Goal: Task Accomplishment & Management: Manage account settings

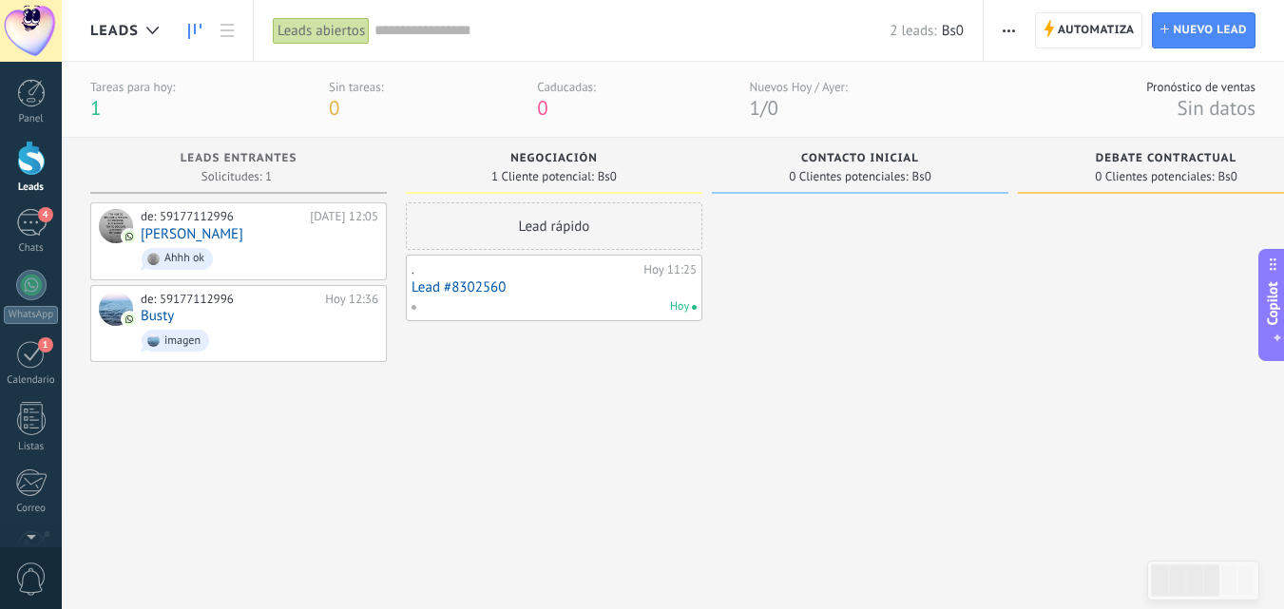
click at [626, 416] on div "Lead rápido . [DATE] 11:25 Lead #8302560 [DATE]" at bounding box center [554, 382] width 297 height 361
click at [41, 32] on div at bounding box center [31, 31] width 62 height 62
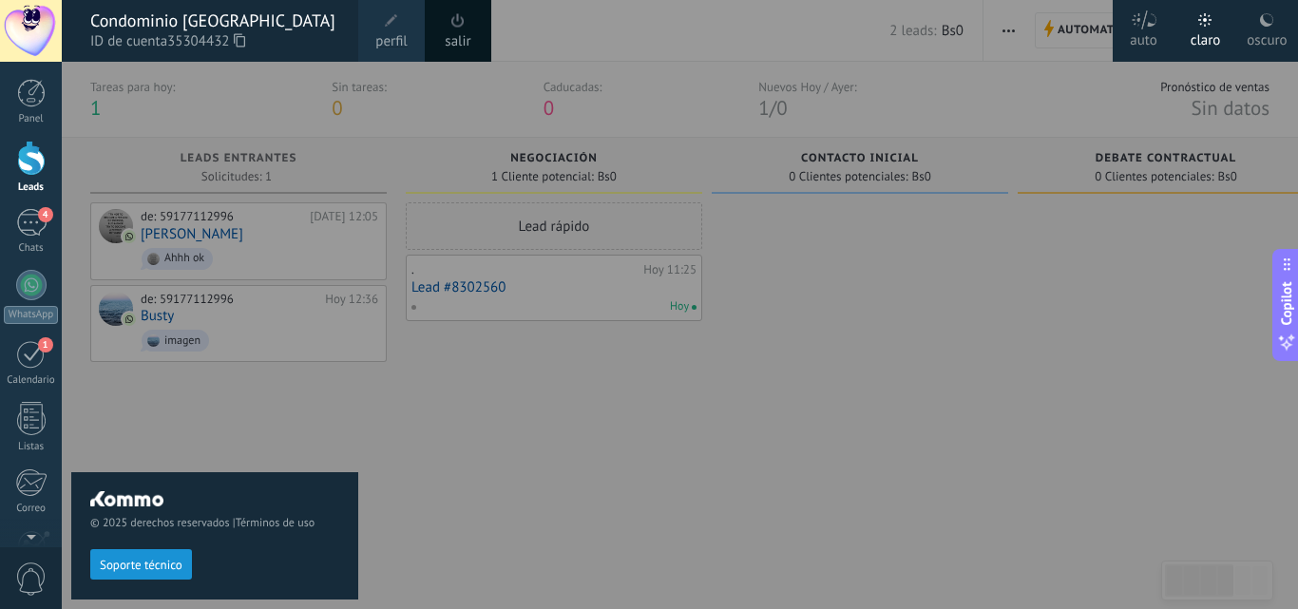
click at [396, 31] on span "perfil" at bounding box center [390, 41] width 31 height 21
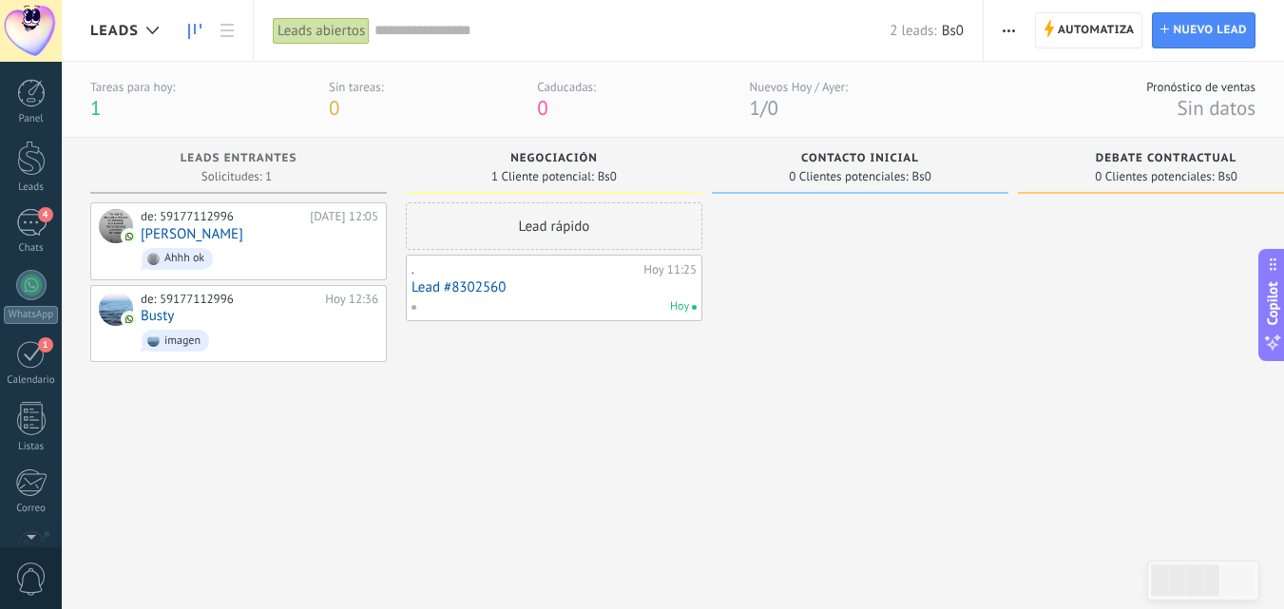
scroll to position [182, 0]
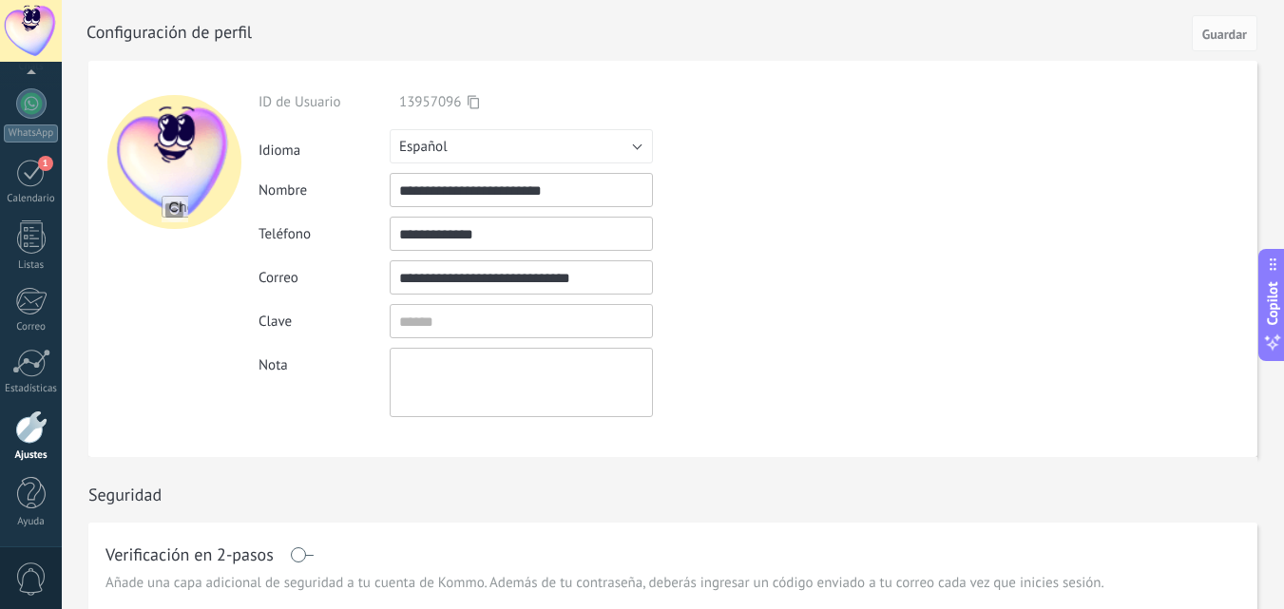
click at [162, 208] on input "file" at bounding box center [175, 209] width 27 height 27
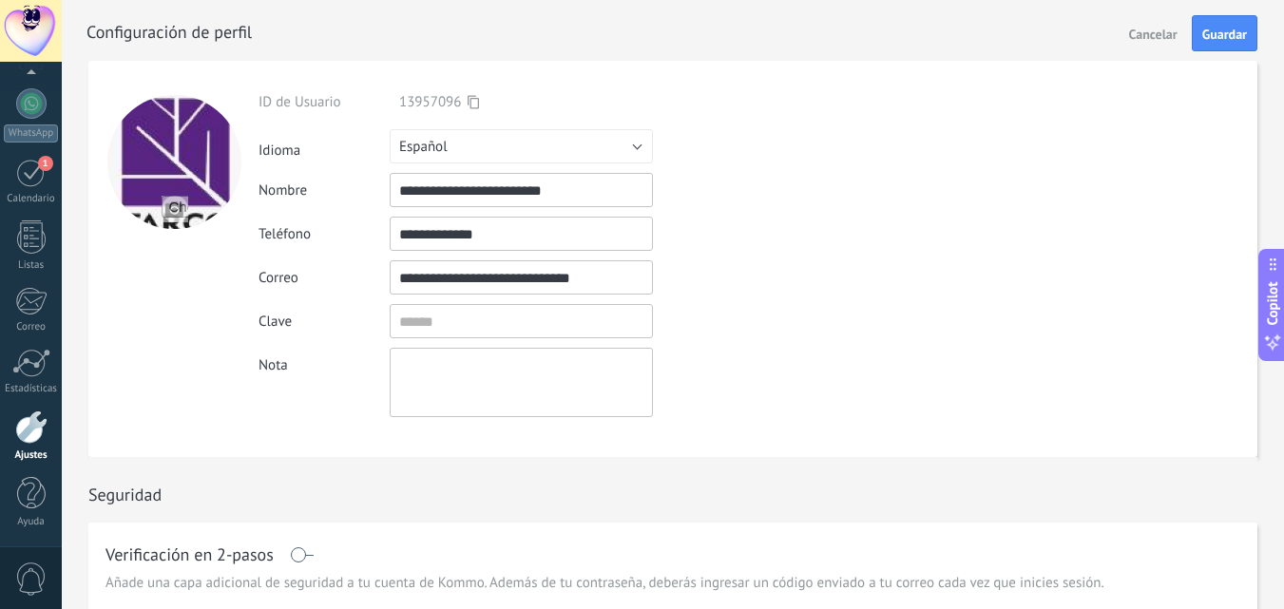
click at [198, 163] on div at bounding box center [174, 162] width 134 height 134
click at [212, 144] on div at bounding box center [174, 162] width 134 height 134
click at [183, 153] on div at bounding box center [174, 162] width 134 height 134
click at [182, 156] on div at bounding box center [174, 162] width 134 height 134
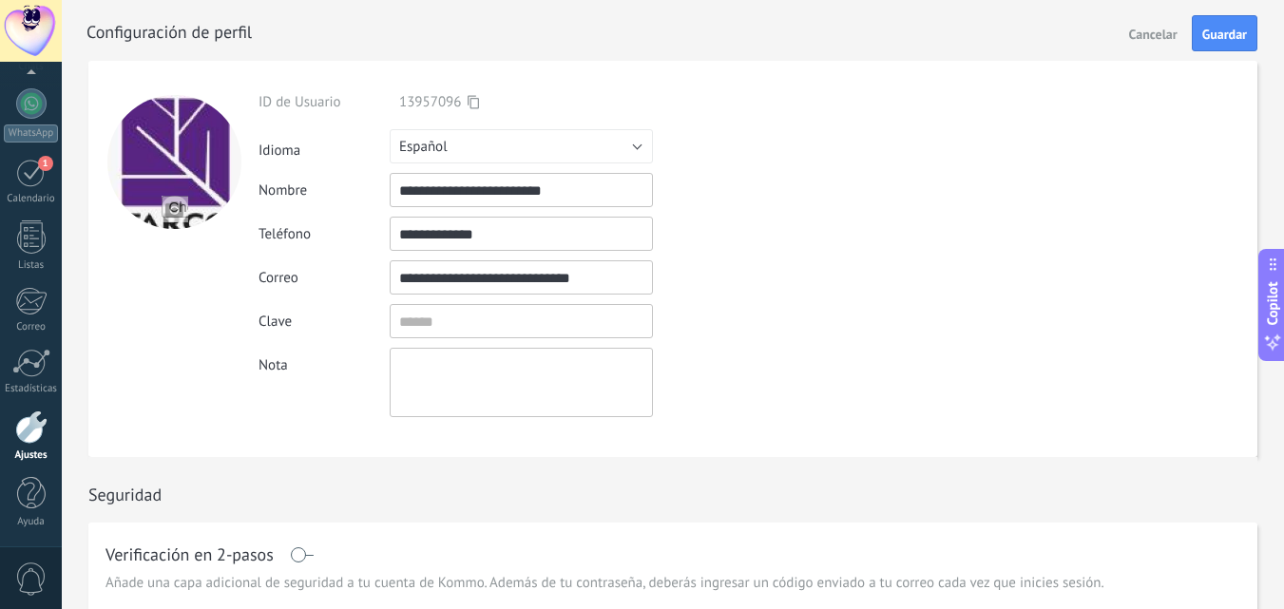
click at [182, 156] on div at bounding box center [174, 162] width 134 height 134
click at [185, 140] on div at bounding box center [174, 162] width 134 height 134
drag, startPoint x: 198, startPoint y: 169, endPoint x: 188, endPoint y: 121, distance: 49.4
click at [192, 114] on div at bounding box center [174, 162] width 134 height 134
drag, startPoint x: 197, startPoint y: 160, endPoint x: 186, endPoint y: 141, distance: 21.7
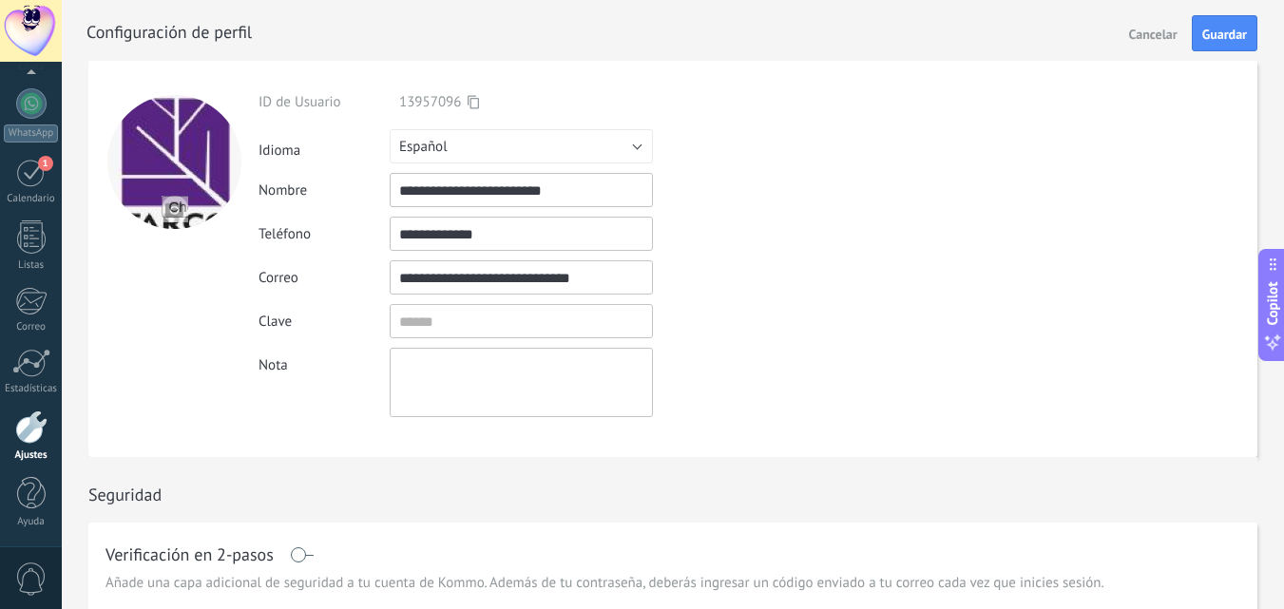
click at [183, 164] on div at bounding box center [174, 162] width 134 height 134
click at [176, 211] on input "file" at bounding box center [175, 209] width 27 height 27
type input "**********"
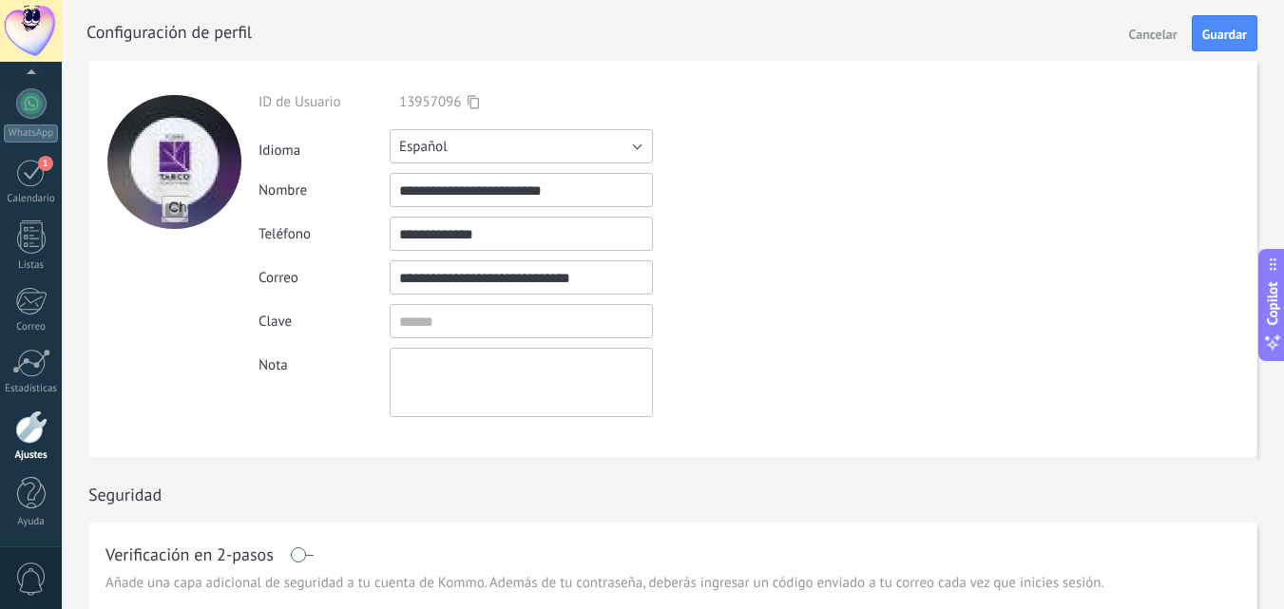
click at [637, 137] on button "Español" at bounding box center [521, 146] width 263 height 34
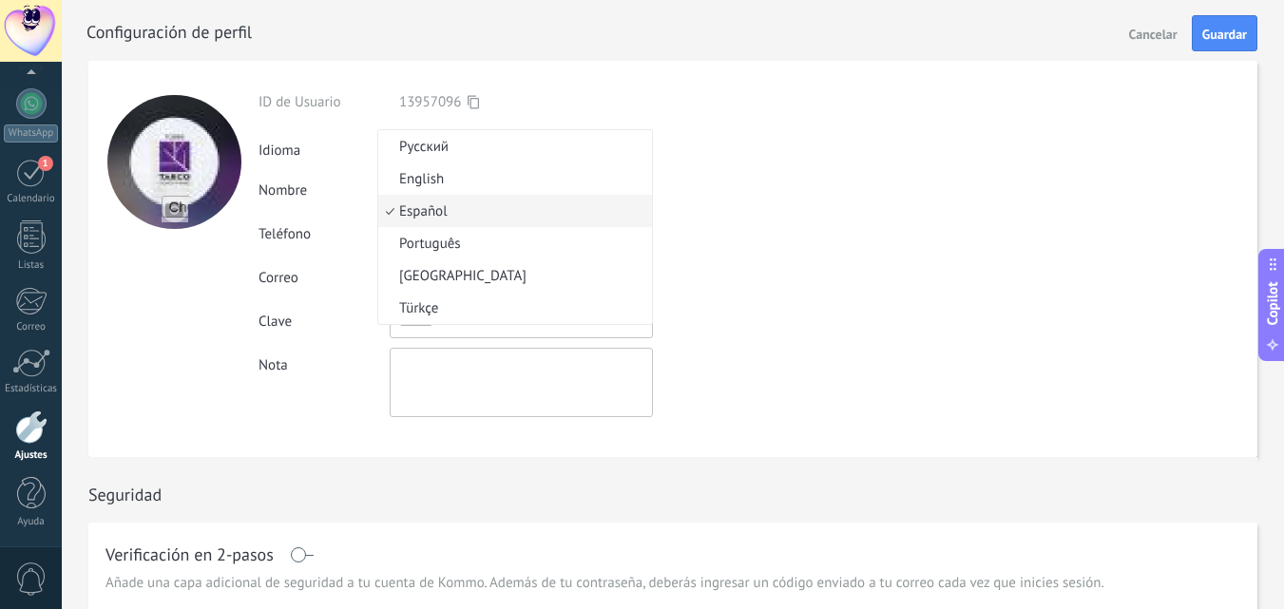
click at [645, 139] on span "Русский" at bounding box center [512, 147] width 268 height 18
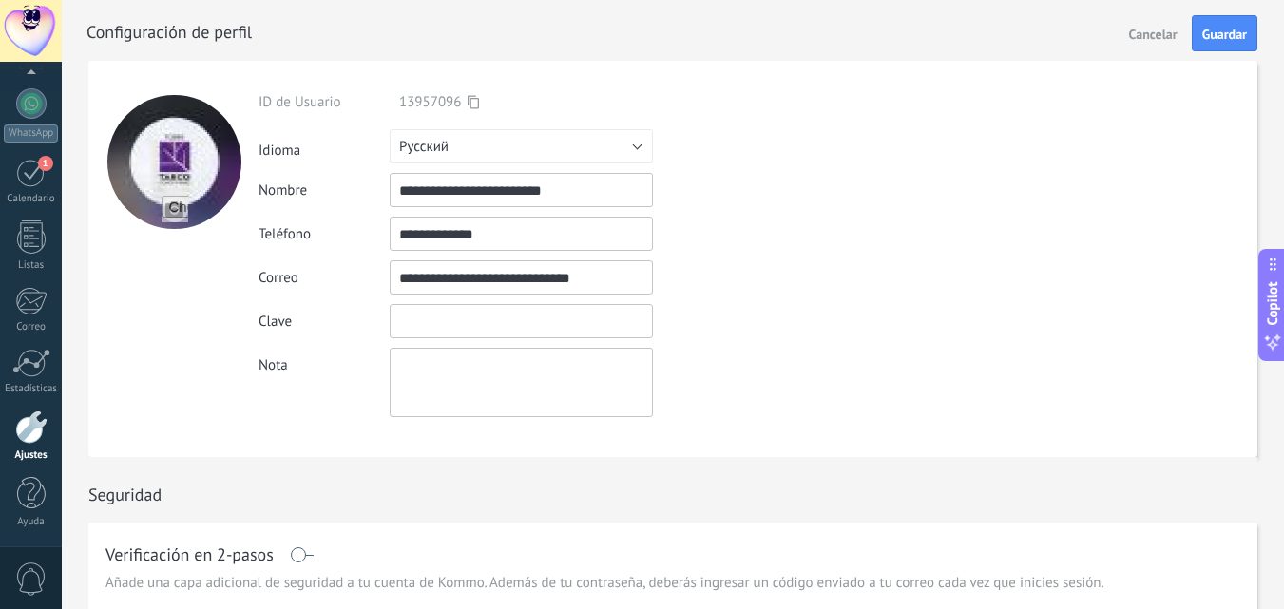
click at [439, 325] on input "textbox" at bounding box center [521, 321] width 263 height 34
click at [452, 374] on textarea at bounding box center [521, 382] width 263 height 69
click at [427, 320] on input "textbox" at bounding box center [521, 321] width 263 height 34
click at [433, 367] on textarea at bounding box center [521, 382] width 263 height 69
click at [636, 151] on button "Русский" at bounding box center [521, 146] width 263 height 34
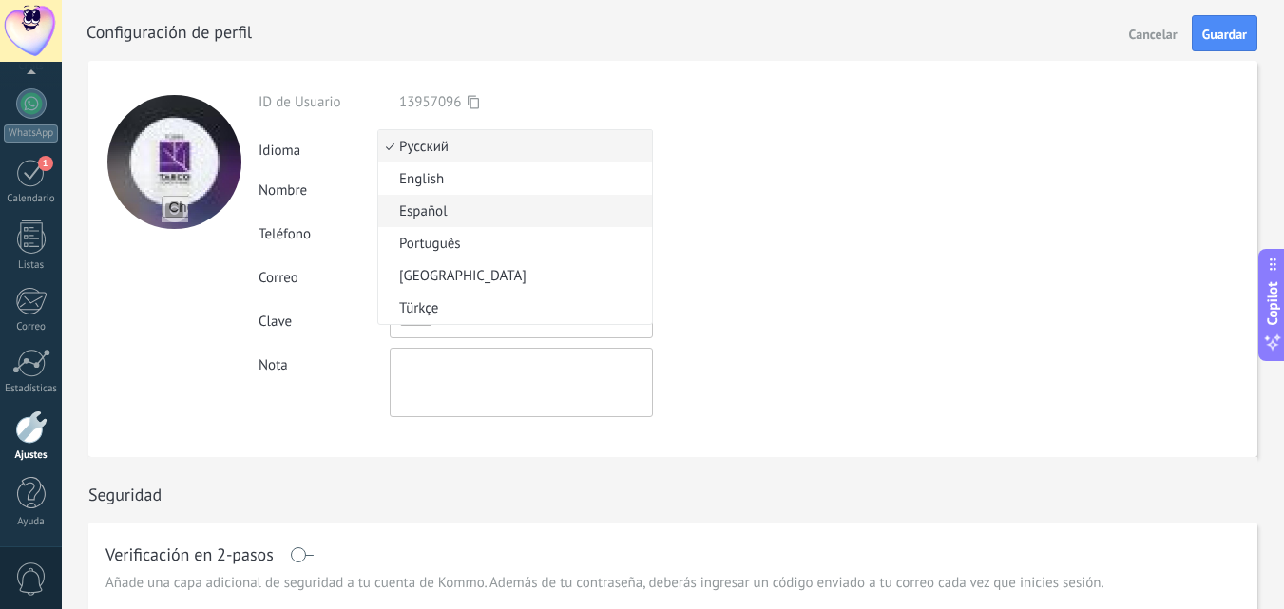
click at [523, 209] on span "Español" at bounding box center [512, 211] width 268 height 18
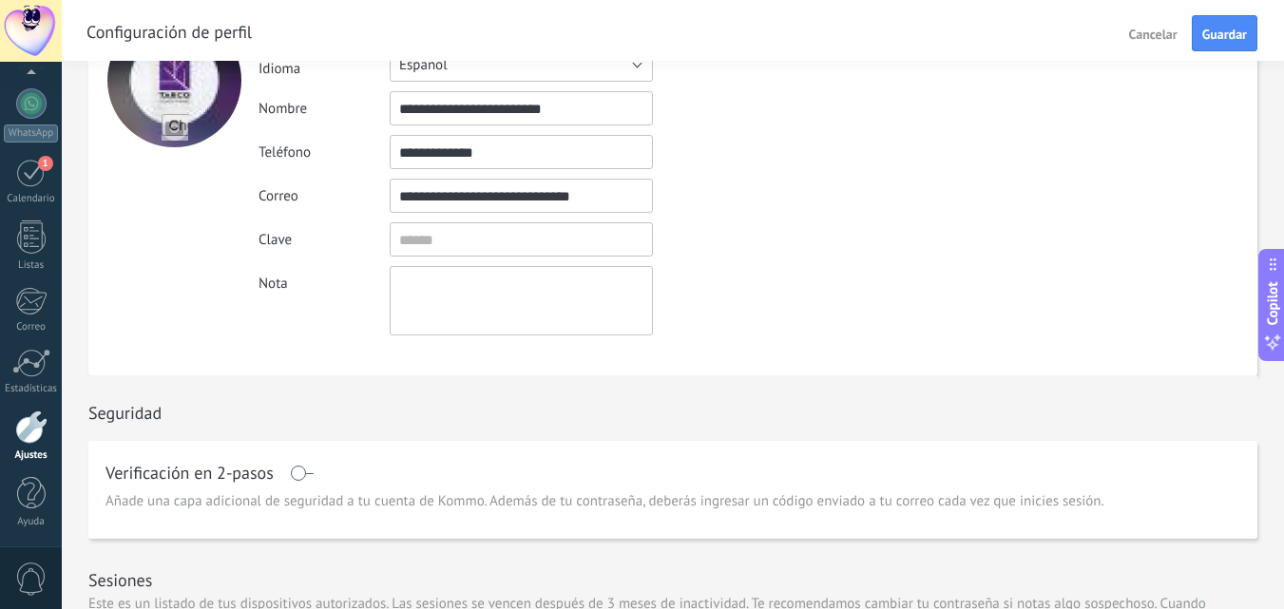
scroll to position [0, 0]
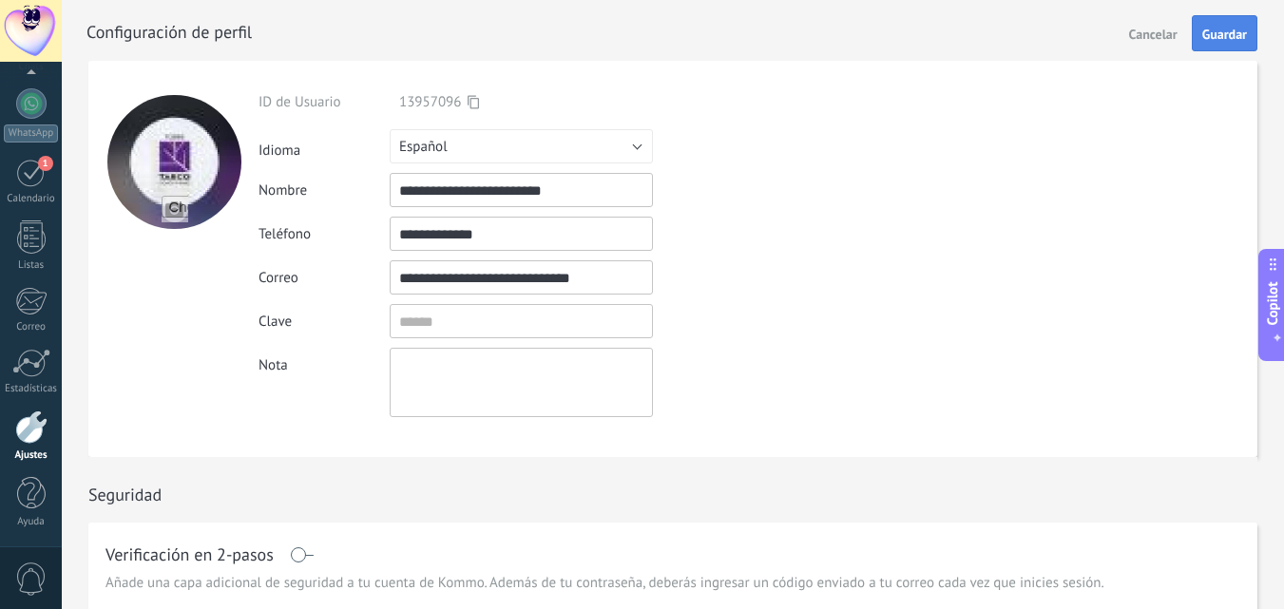
click at [1212, 33] on span "Guardar" at bounding box center [1224, 34] width 45 height 13
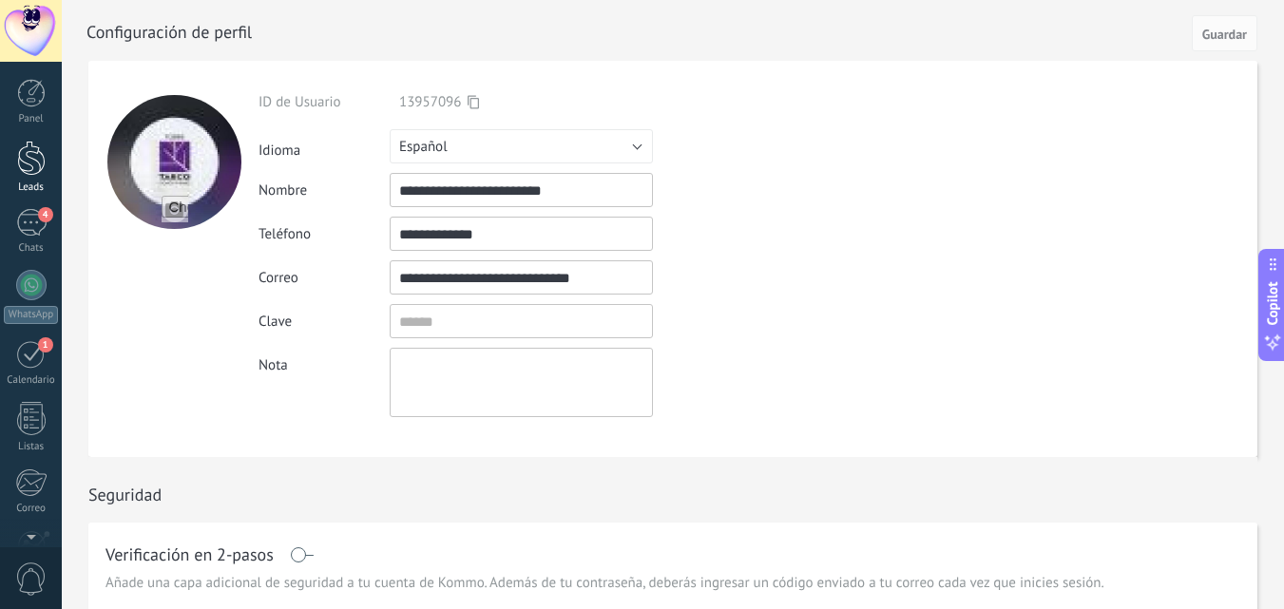
click at [40, 163] on div at bounding box center [31, 158] width 29 height 35
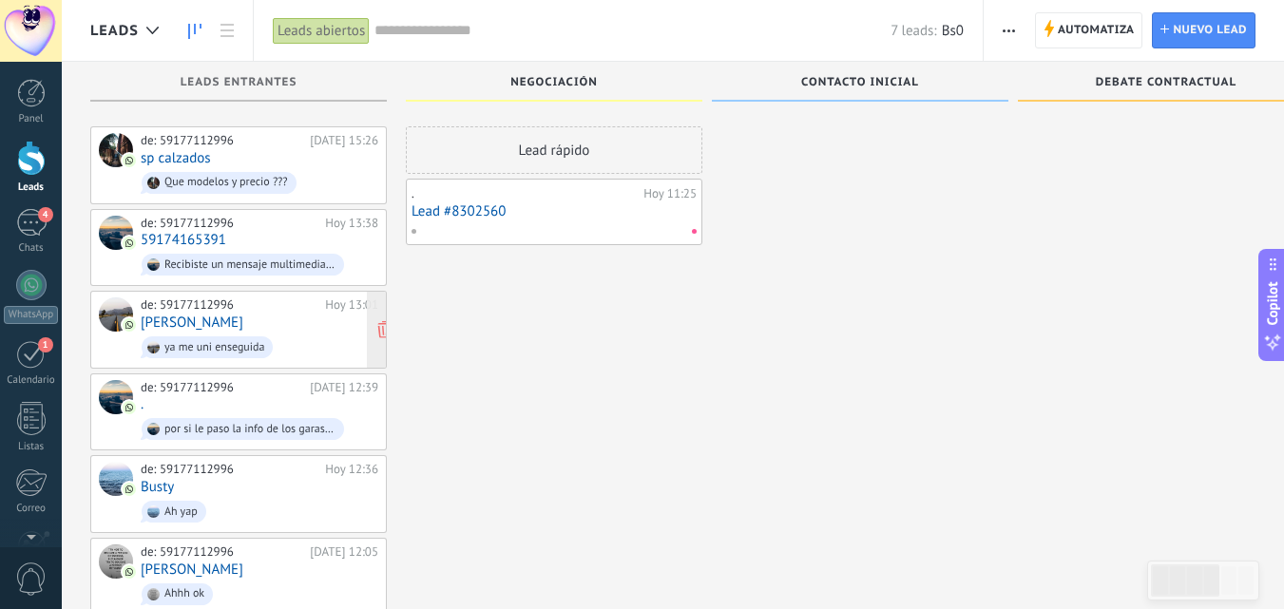
scroll to position [48, 0]
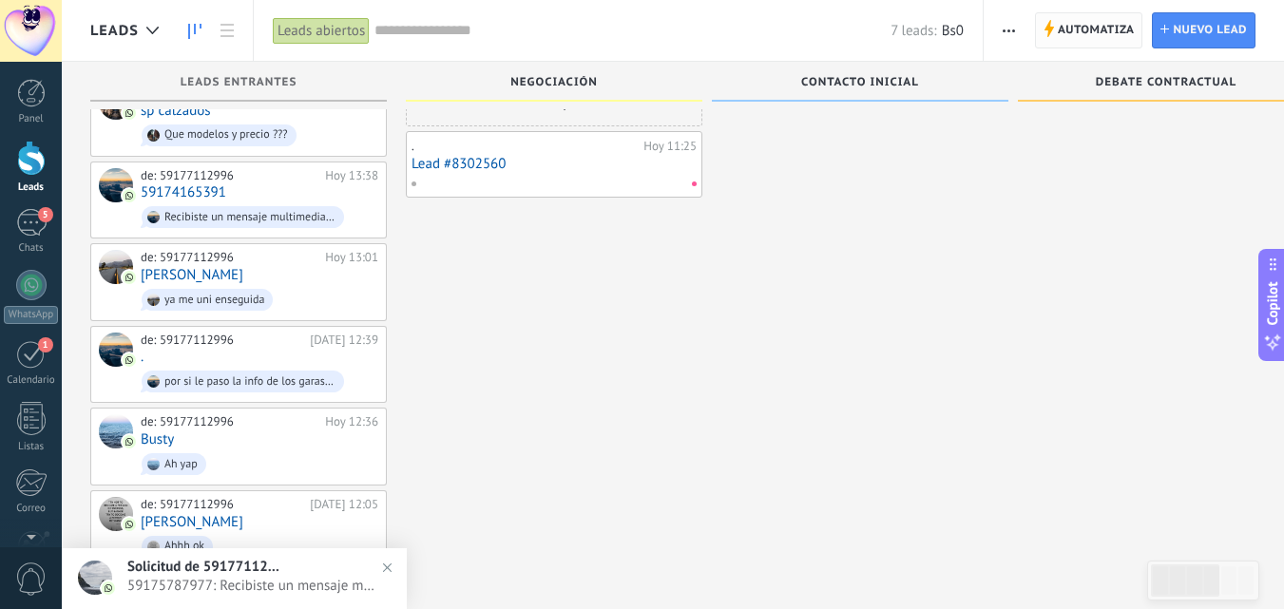
click at [1096, 28] on span "Automatiza" at bounding box center [1096, 30] width 77 height 34
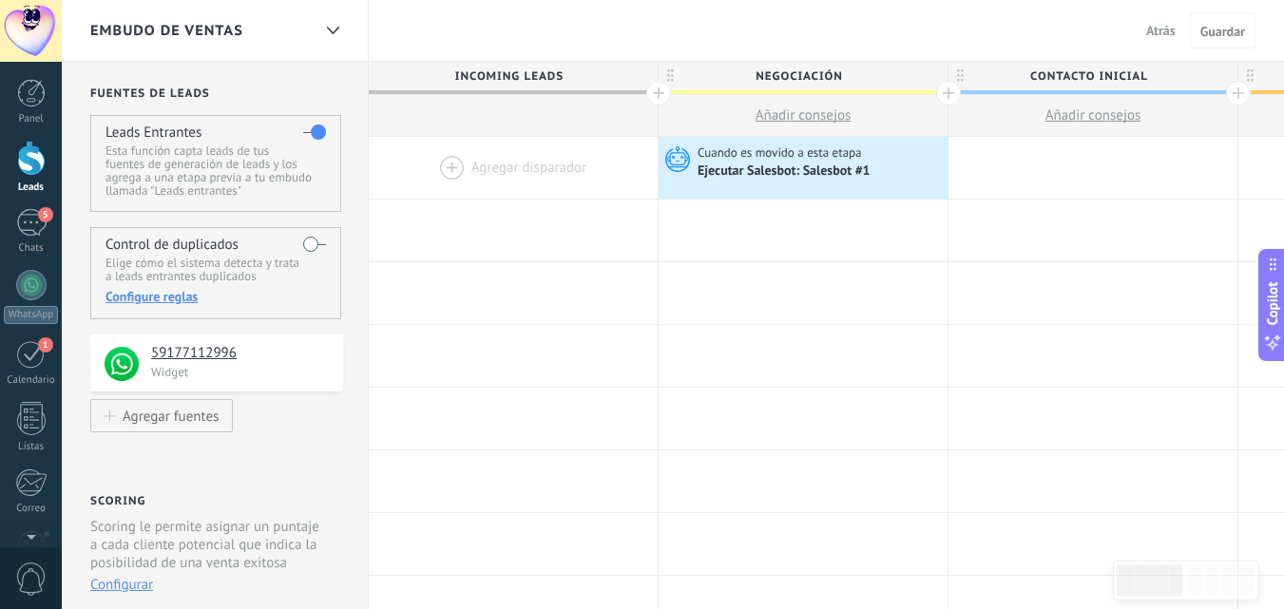
click at [565, 75] on span "Incoming leads" at bounding box center [508, 76] width 279 height 29
click at [847, 70] on span "Negociación" at bounding box center [798, 76] width 279 height 29
click at [989, 151] on div at bounding box center [1092, 168] width 289 height 62
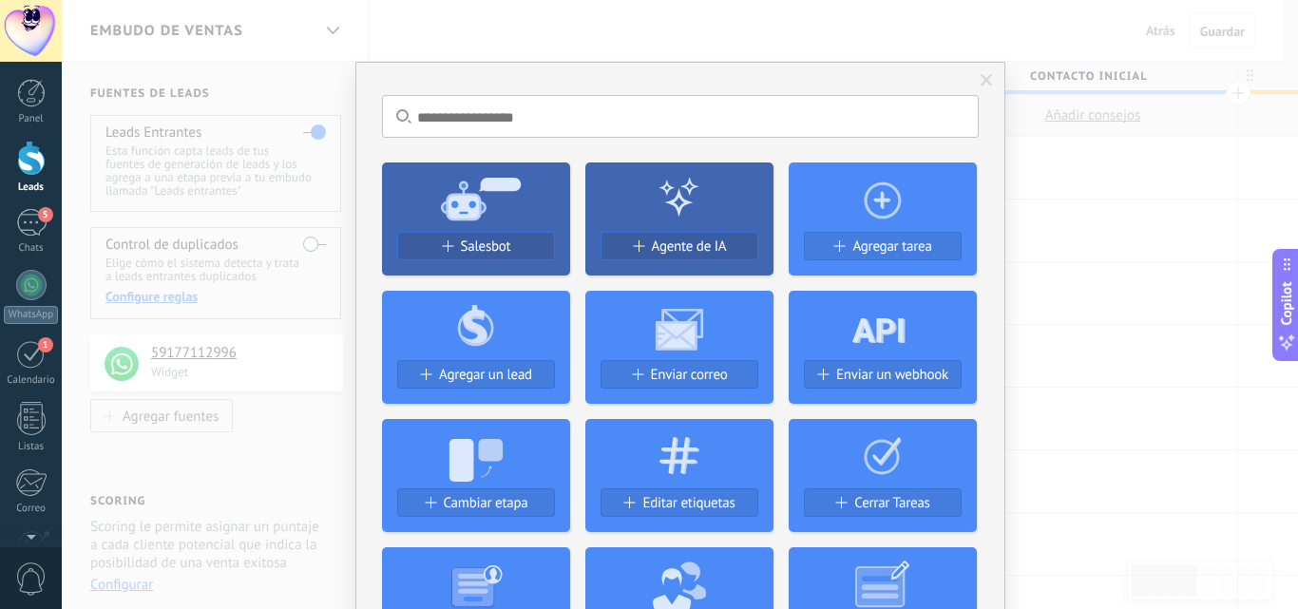
click at [987, 81] on span at bounding box center [987, 80] width 12 height 13
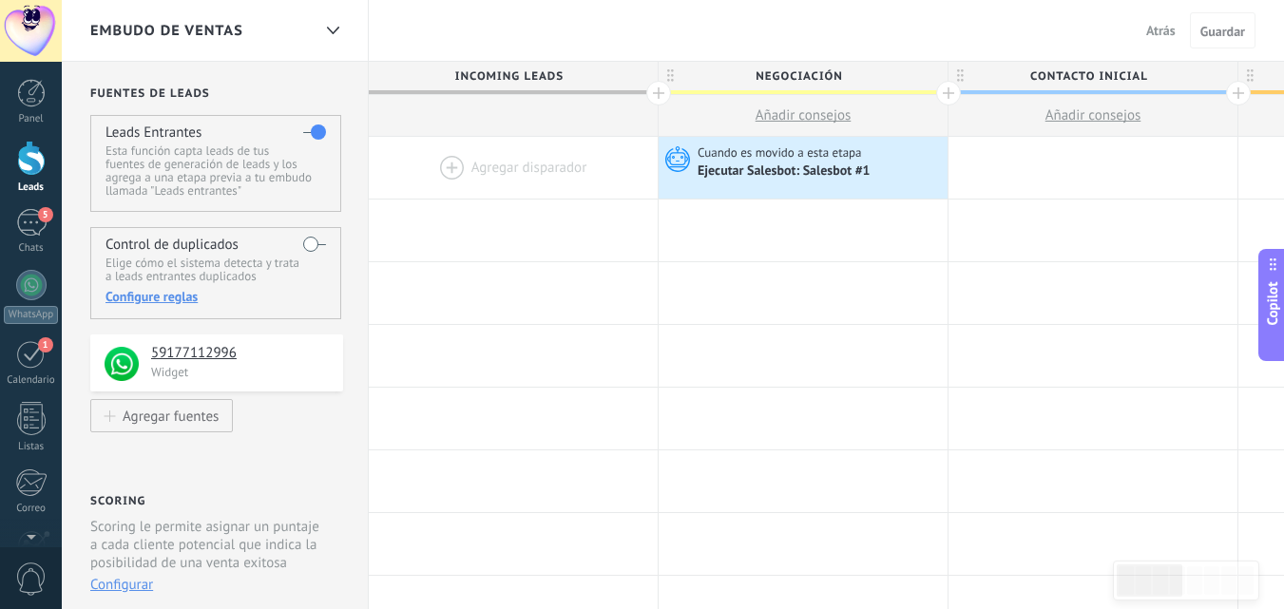
click at [1161, 73] on span "Contacto inicial" at bounding box center [1087, 76] width 279 height 29
click at [1140, 160] on div at bounding box center [1092, 168] width 289 height 62
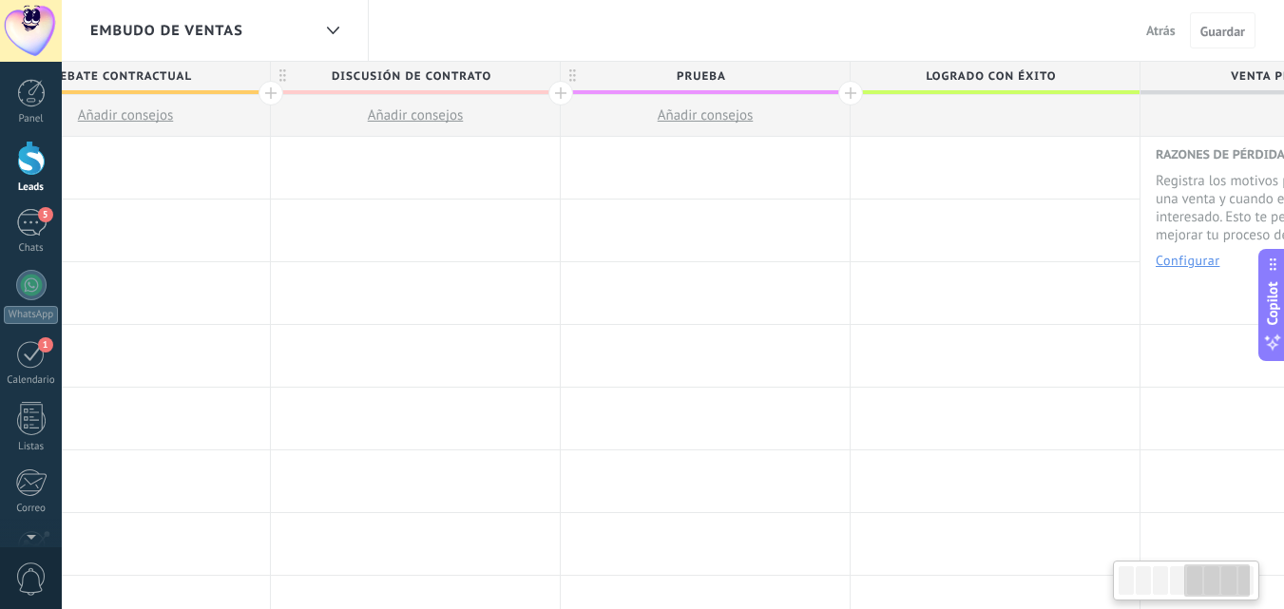
scroll to position [0, 1404]
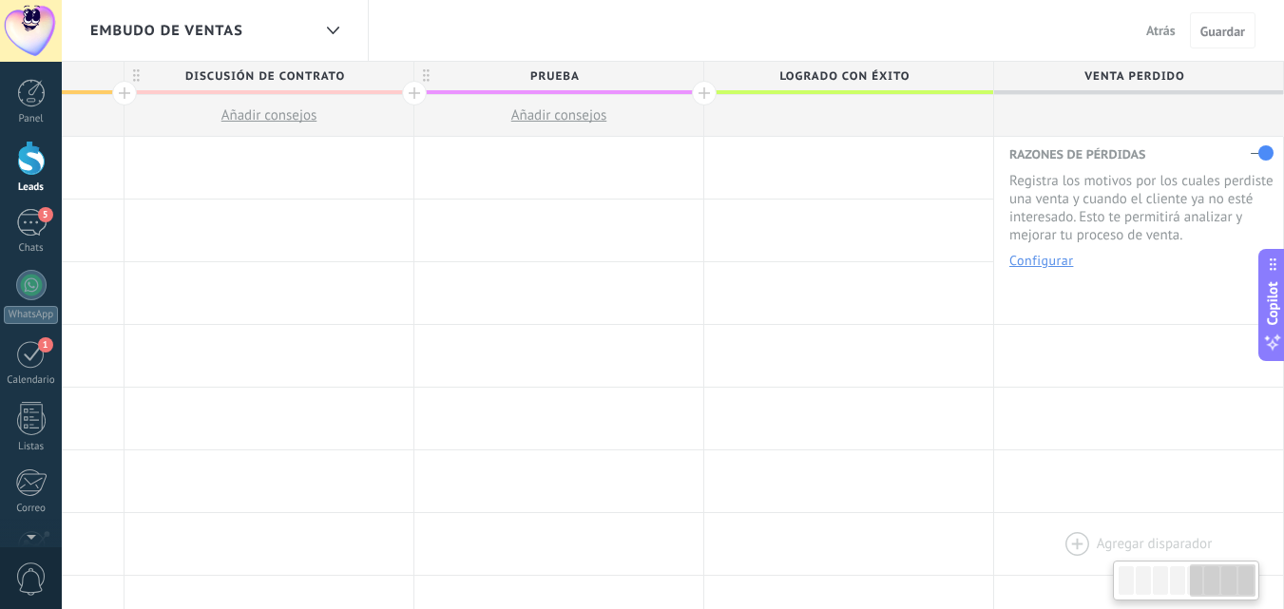
drag, startPoint x: 1174, startPoint y: 589, endPoint x: 1223, endPoint y: 552, distance: 61.8
click at [1250, 571] on div at bounding box center [1223, 581] width 66 height 32
click at [1088, 111] on div at bounding box center [1138, 116] width 289 height 42
click at [832, 101] on div at bounding box center [849, 116] width 289 height 42
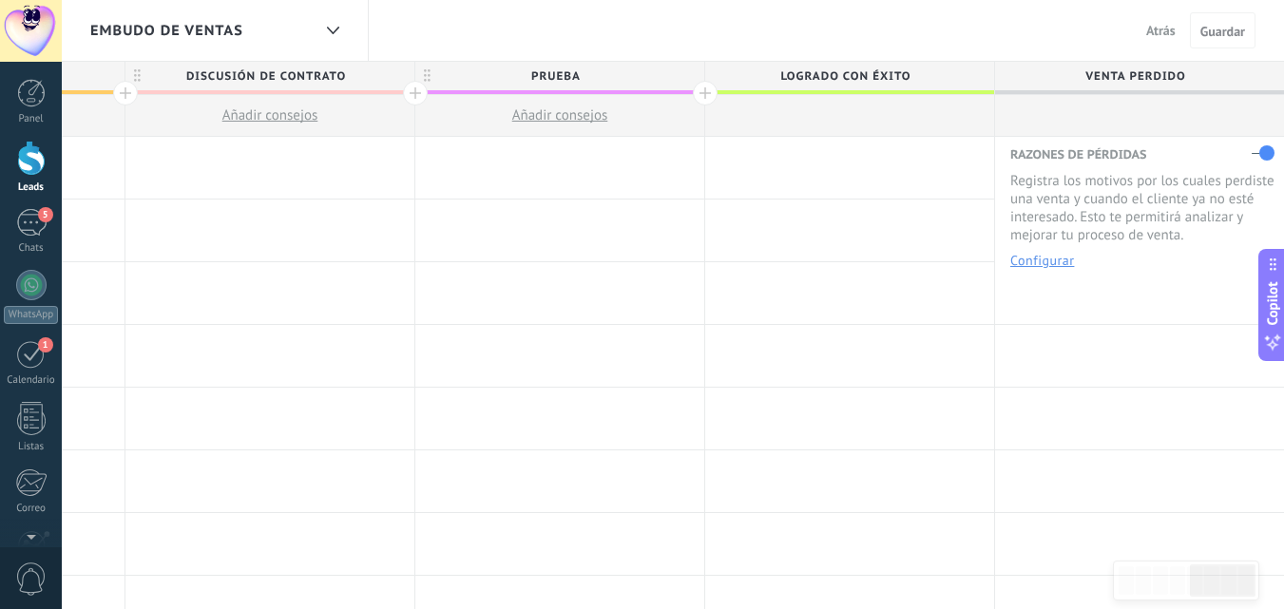
click at [809, 101] on div at bounding box center [849, 116] width 289 height 42
click at [1124, 103] on div at bounding box center [1141, 116] width 289 height 42
click at [624, 80] on span "prueba" at bounding box center [556, 76] width 279 height 29
click at [365, 82] on span "Discusión de contrato" at bounding box center [266, 76] width 279 height 29
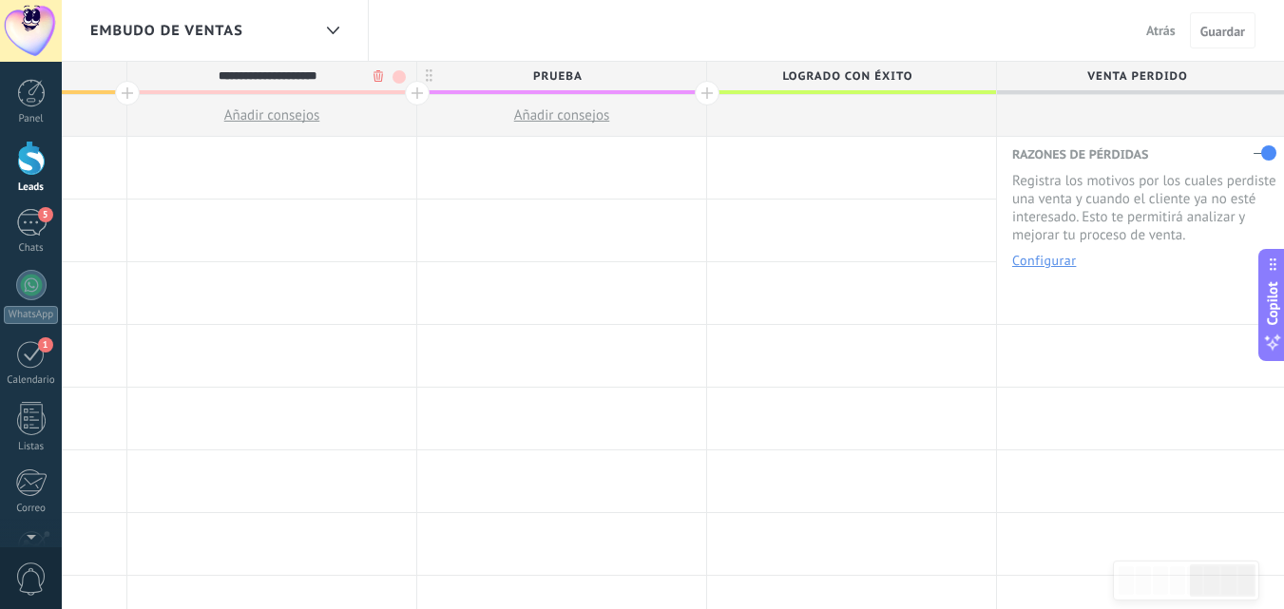
click at [1193, 73] on span "Venta Perdido" at bounding box center [1136, 76] width 279 height 29
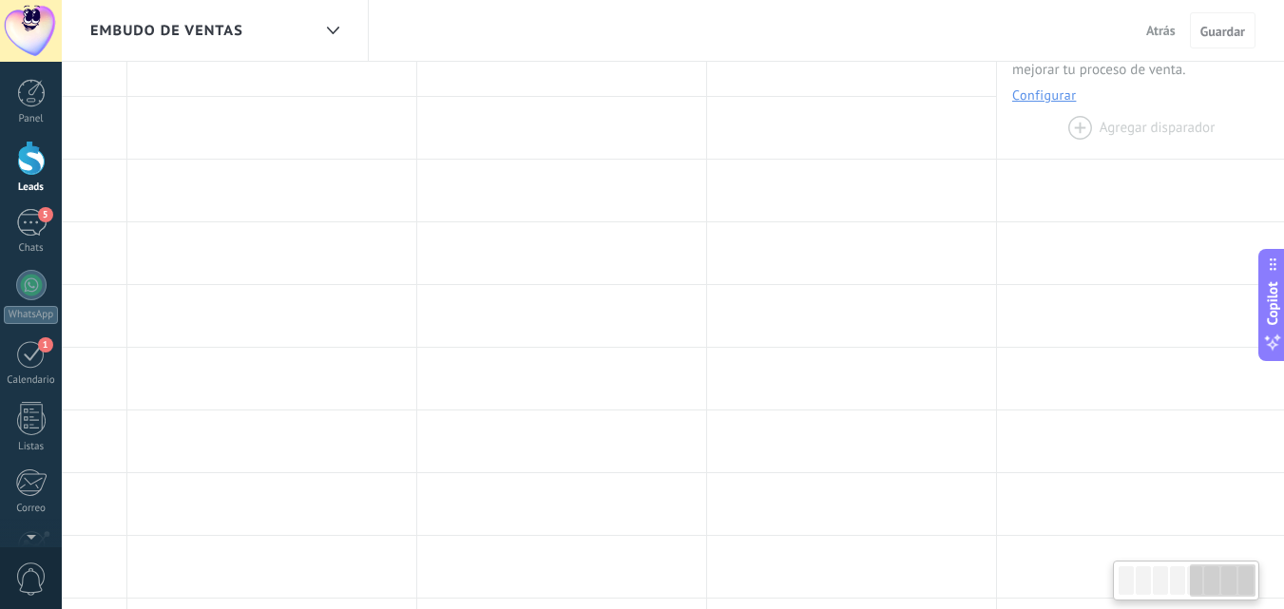
scroll to position [0, 0]
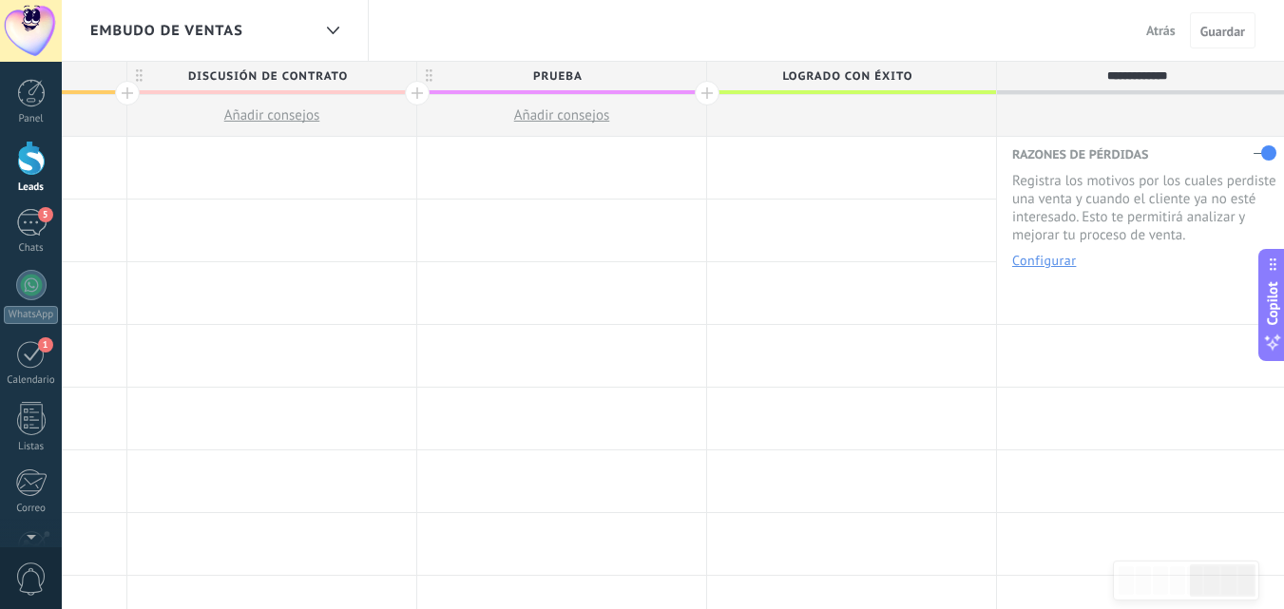
click at [929, 74] on span "Logrado con éxito" at bounding box center [846, 76] width 279 height 29
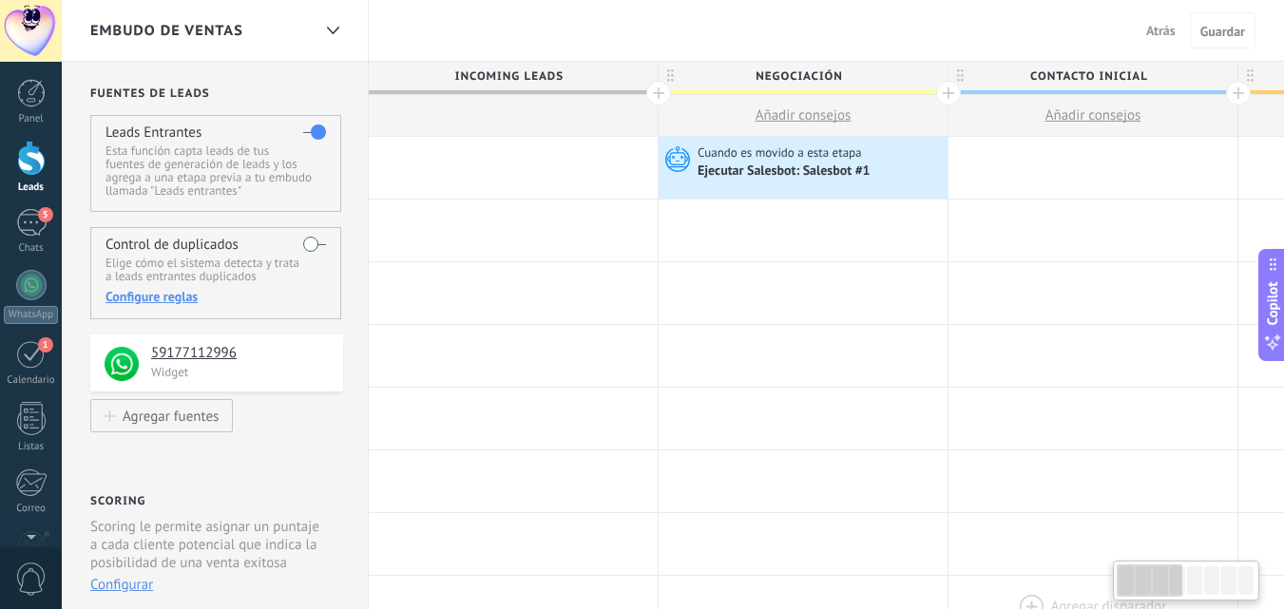
drag, startPoint x: 1204, startPoint y: 583, endPoint x: 949, endPoint y: 586, distance: 254.7
click at [964, 595] on body ".abecls-1,.abecls-2{fill-rule:evenodd}.abecls-2{fill:#fff} .abhcls-1{fill:none}…" at bounding box center [642, 304] width 1284 height 609
click at [859, 73] on span "Negociación" at bounding box center [798, 76] width 279 height 29
click at [661, 90] on div at bounding box center [658, 93] width 25 height 25
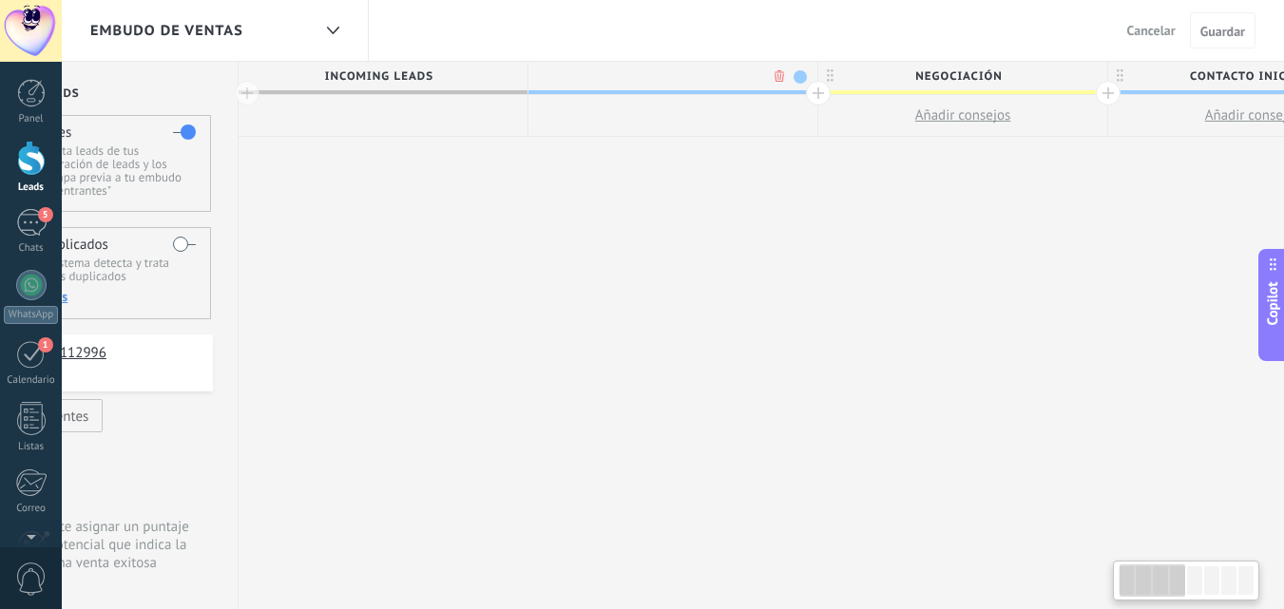
scroll to position [0, 141]
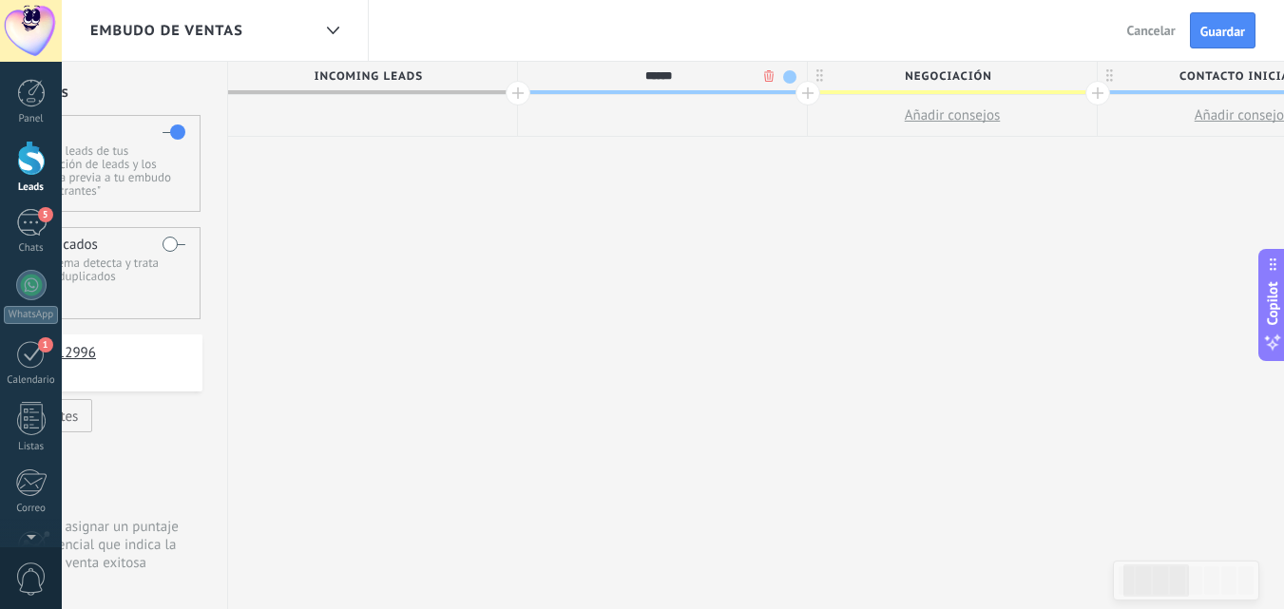
type input "******"
click at [792, 74] on span at bounding box center [789, 76] width 13 height 13
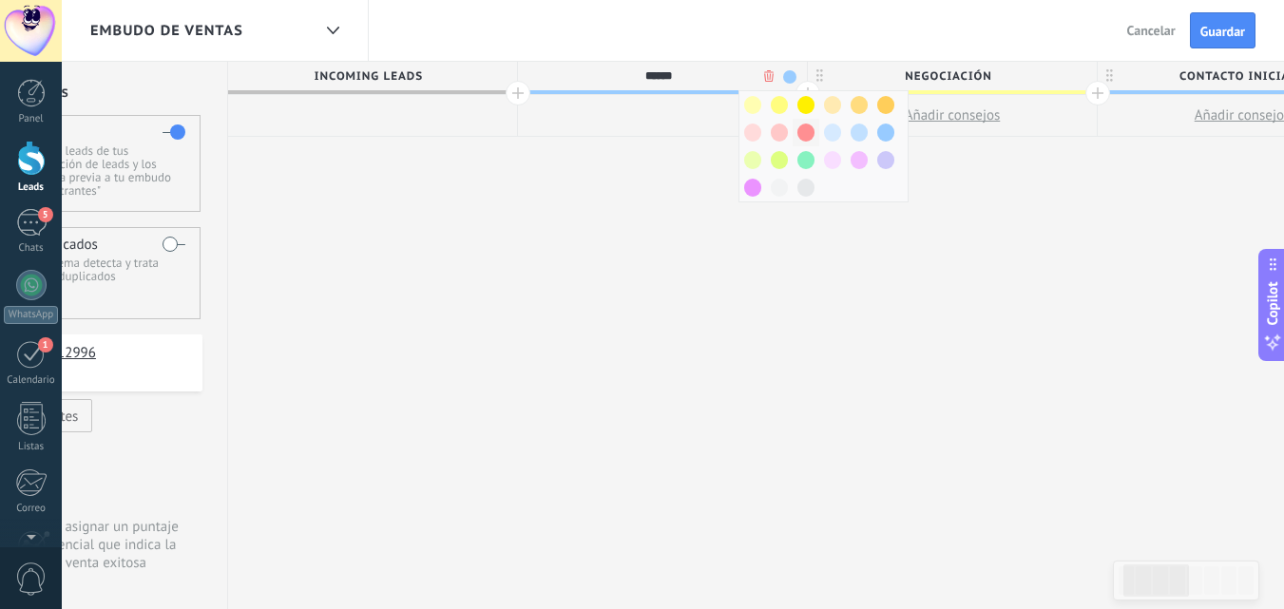
click at [809, 130] on span at bounding box center [805, 133] width 17 height 18
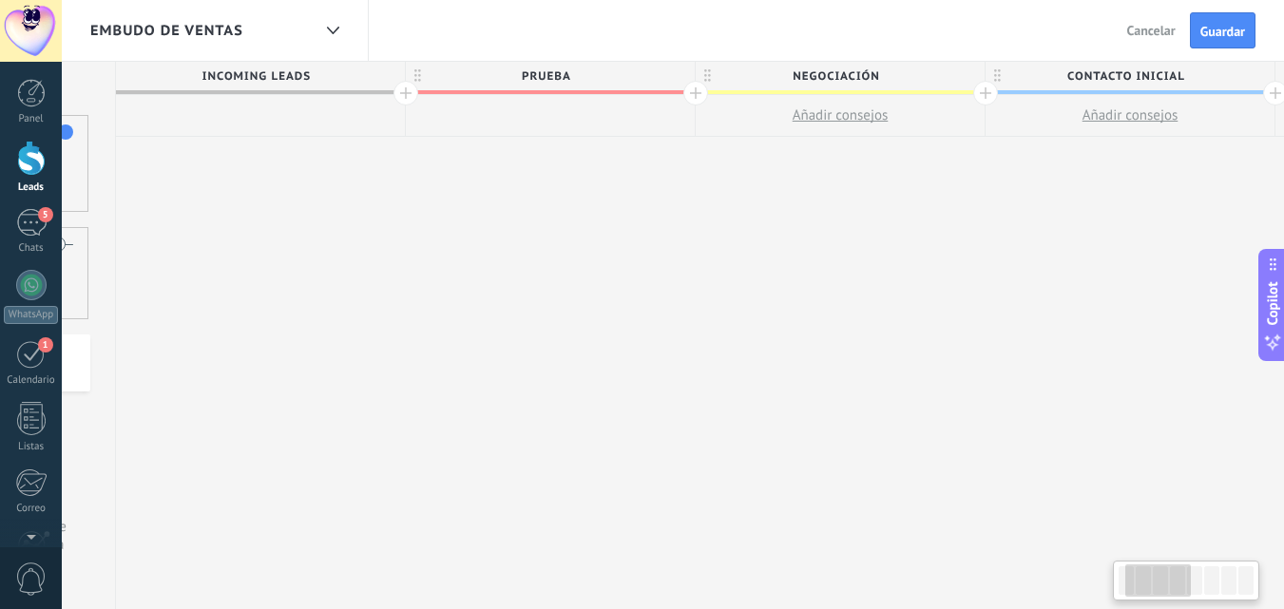
scroll to position [0, 0]
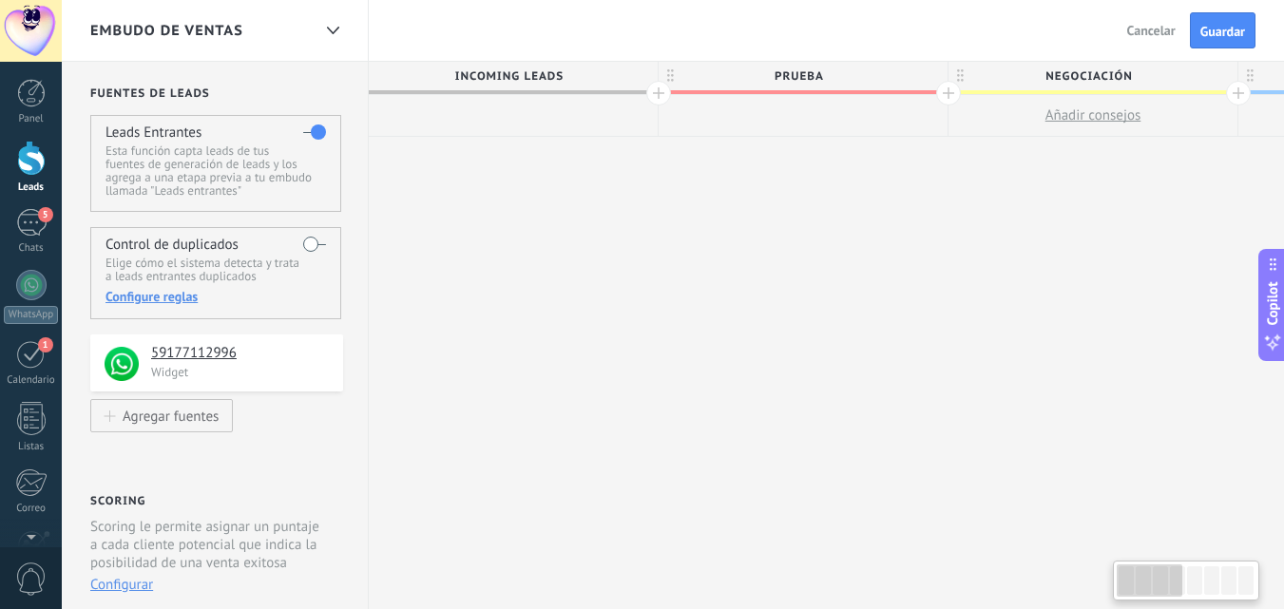
drag, startPoint x: 1162, startPoint y: 594, endPoint x: 1099, endPoint y: 578, distance: 65.7
click at [1100, 578] on body ".abecls-1,.abecls-2{fill-rule:evenodd}.abecls-2{fill:#fff} .abhcls-1{fill:none}…" at bounding box center [642, 304] width 1284 height 609
click at [1236, 31] on span "Guardar" at bounding box center [1222, 31] width 45 height 13
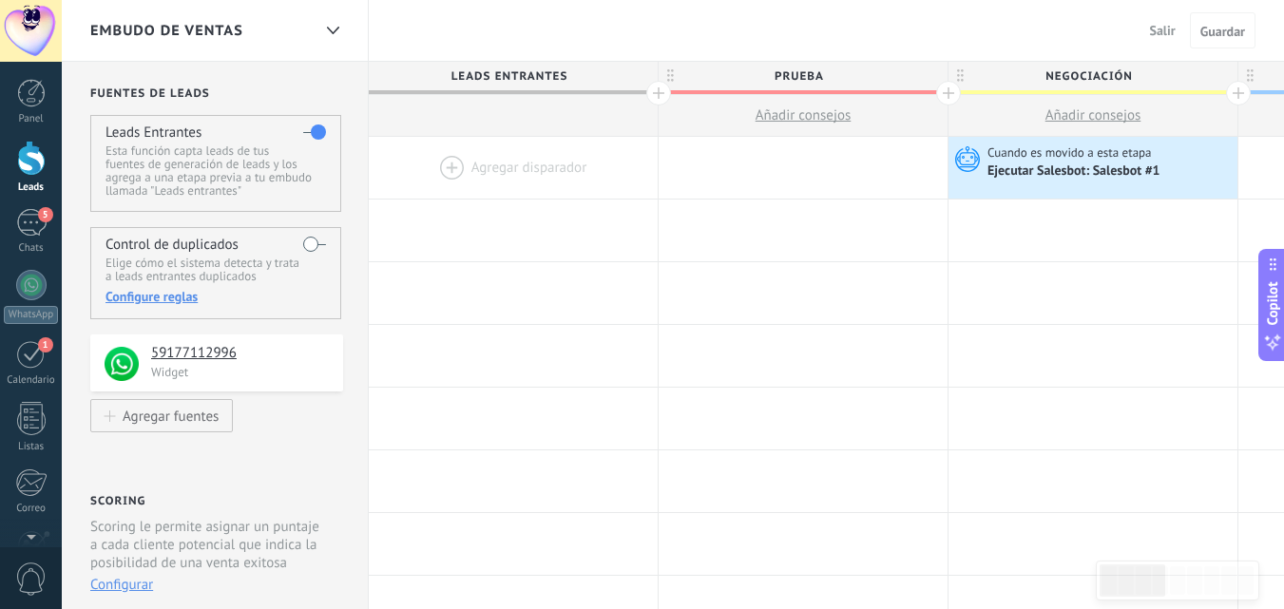
click at [28, 170] on div at bounding box center [31, 158] width 29 height 35
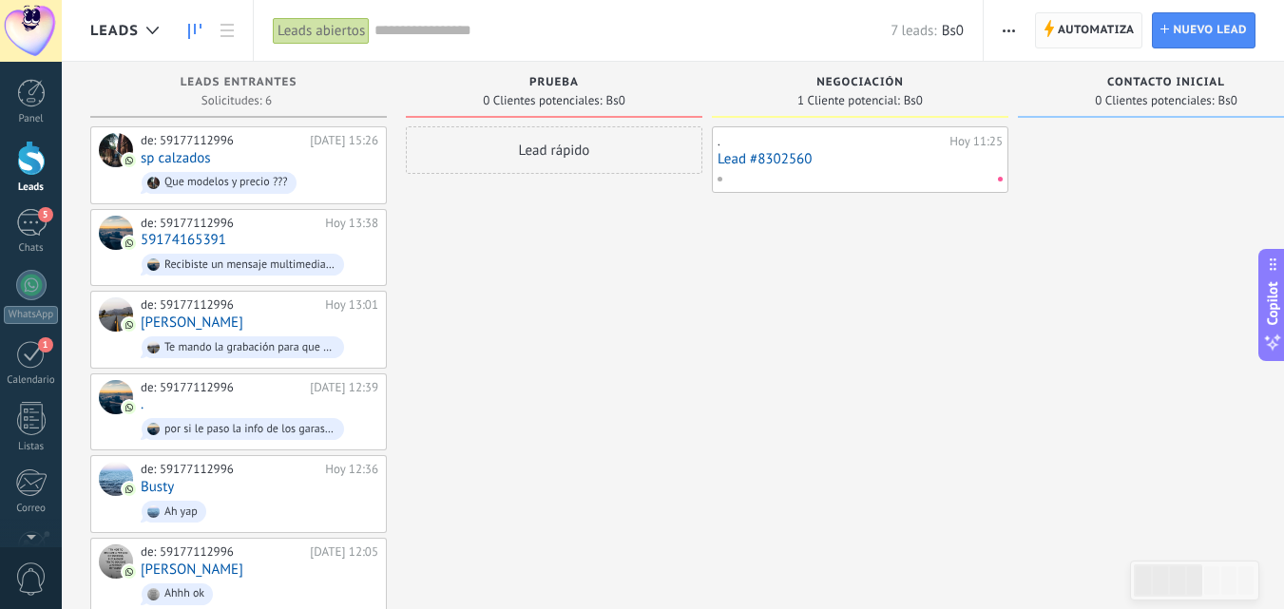
scroll to position [48, 0]
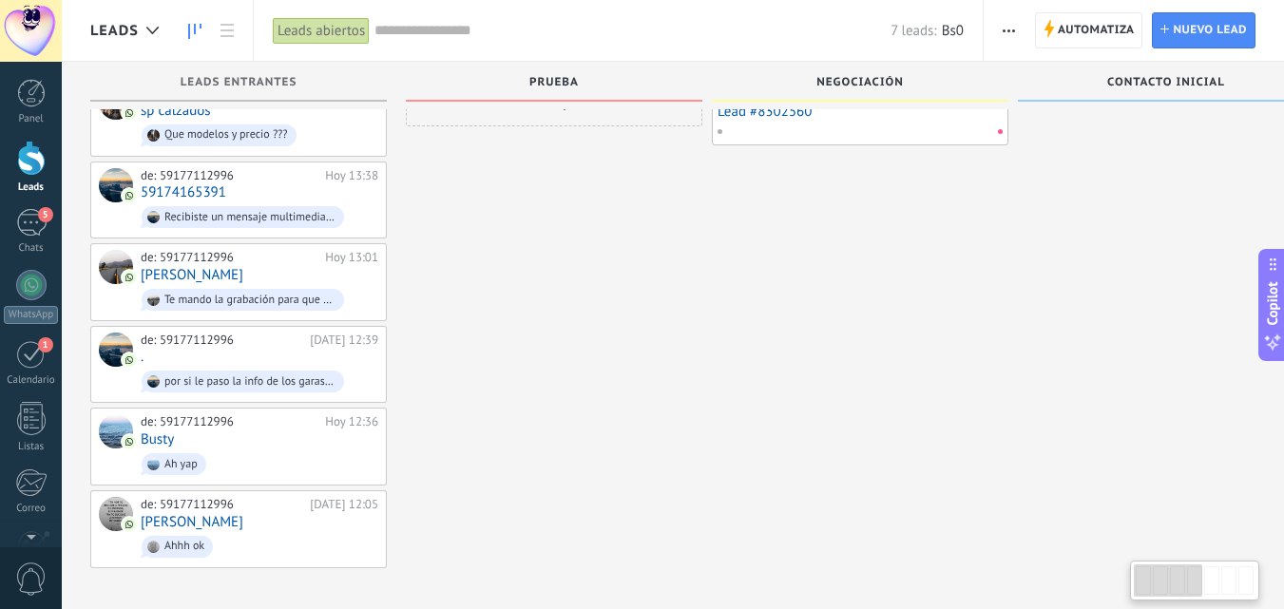
click at [508, 351] on div "Lead rápido" at bounding box center [554, 323] width 297 height 489
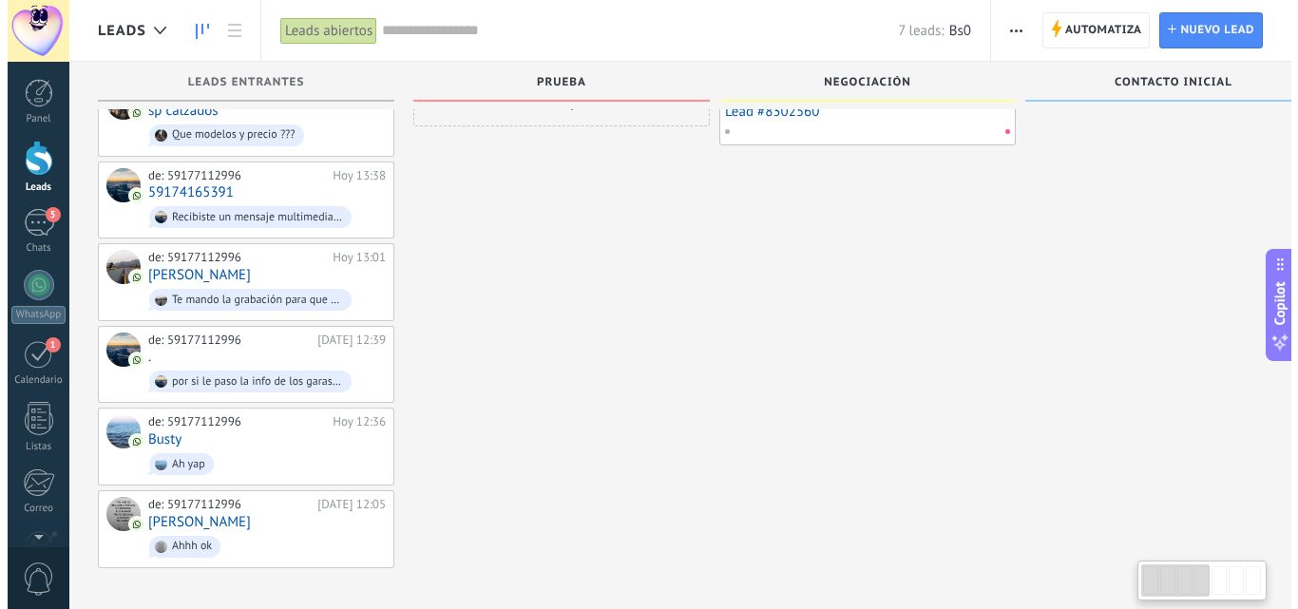
scroll to position [0, 0]
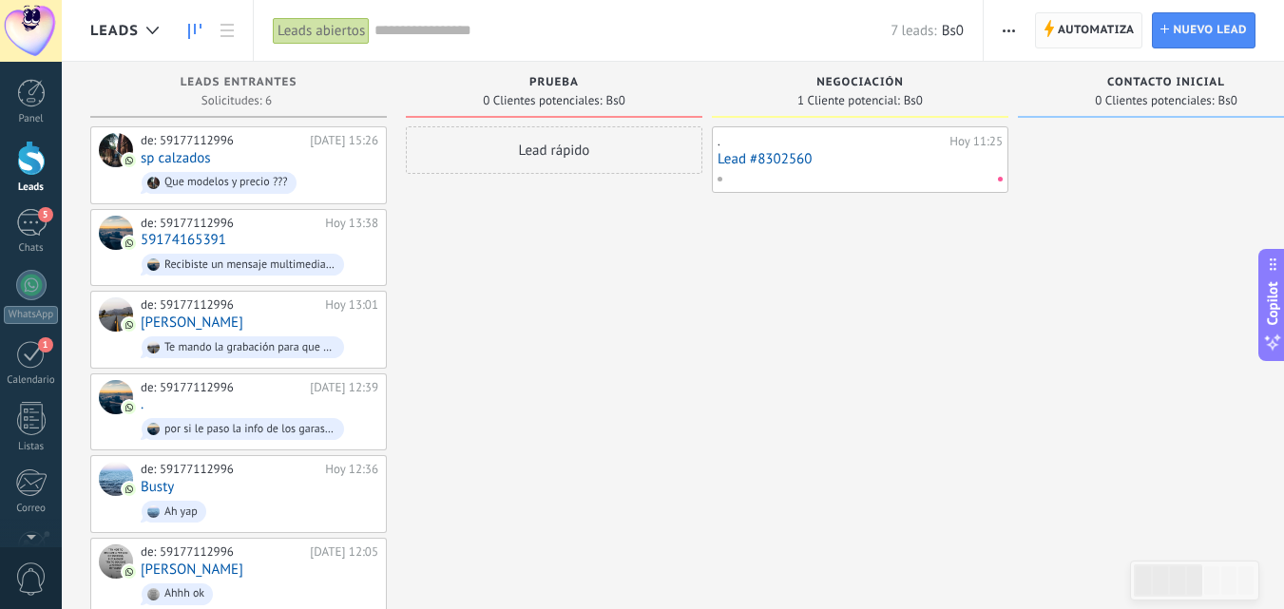
click at [1109, 23] on span "Automatiza" at bounding box center [1096, 30] width 77 height 34
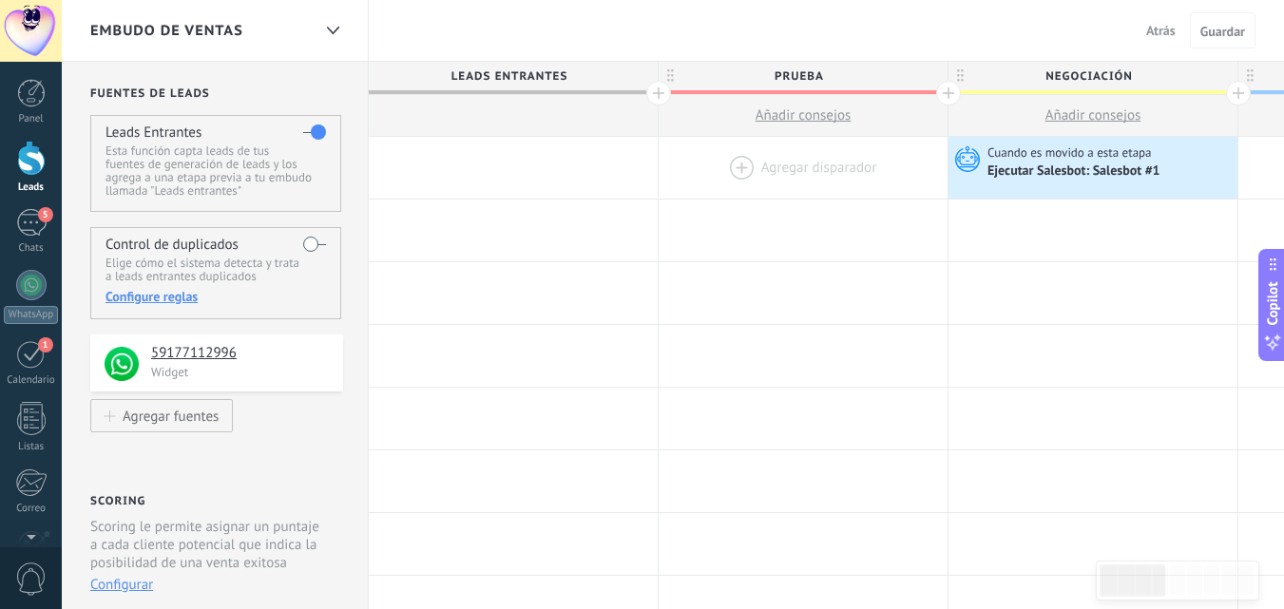
click at [759, 164] on div at bounding box center [803, 168] width 289 height 62
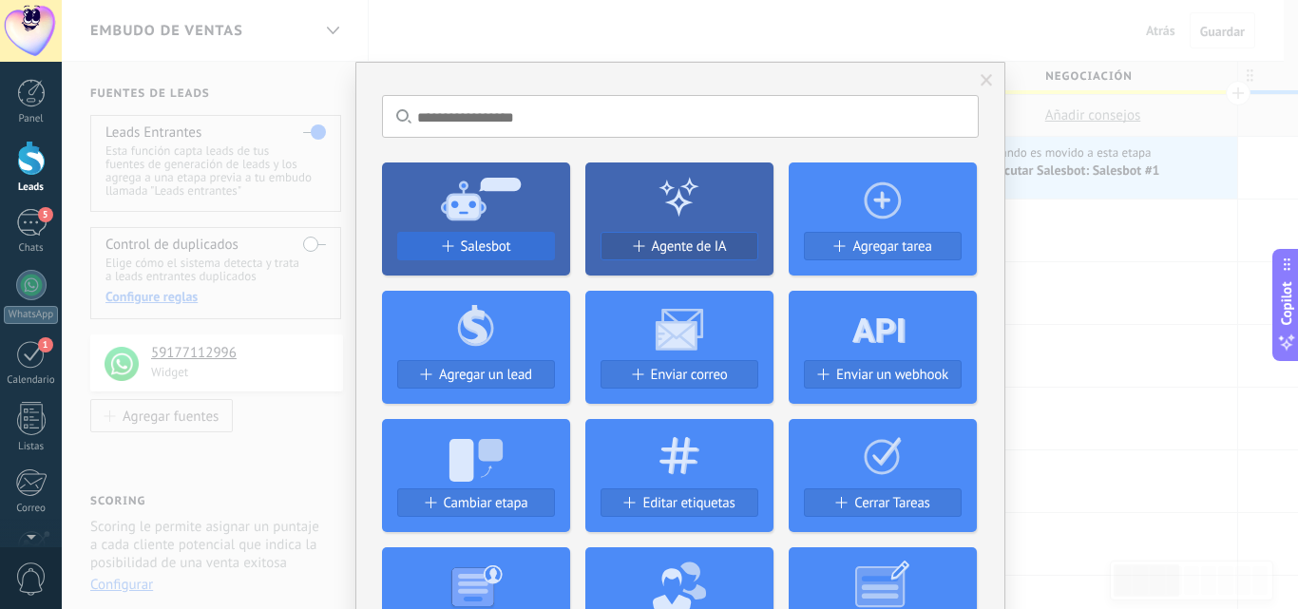
click at [474, 241] on span "Salesbot" at bounding box center [486, 247] width 50 height 16
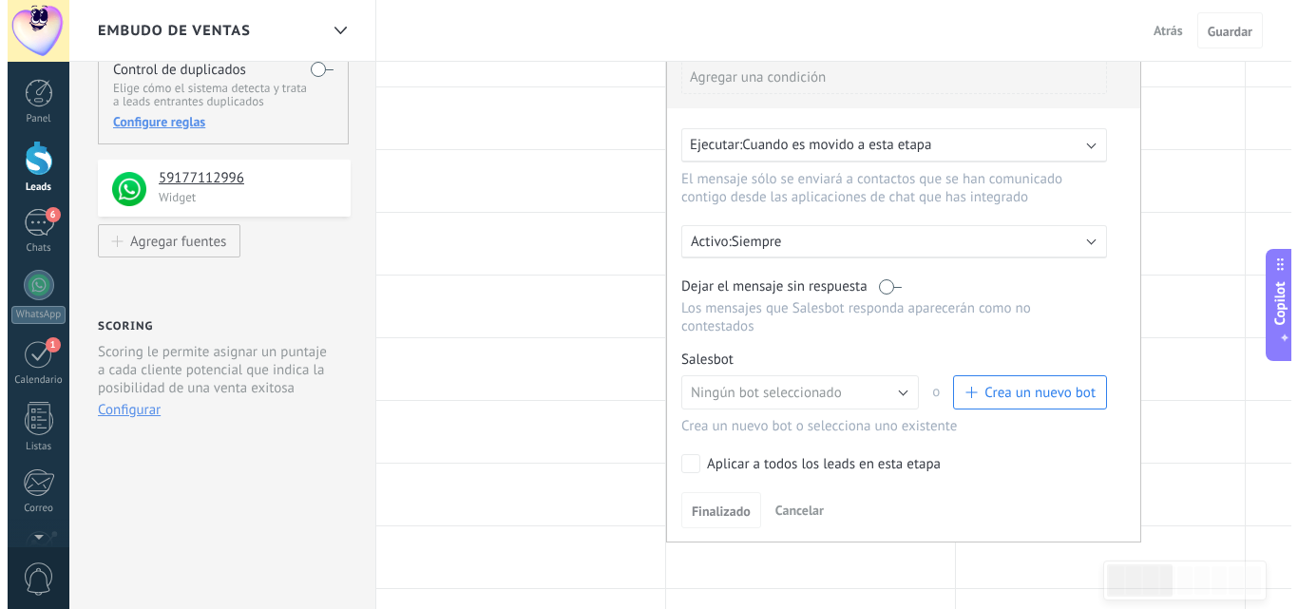
scroll to position [190, 0]
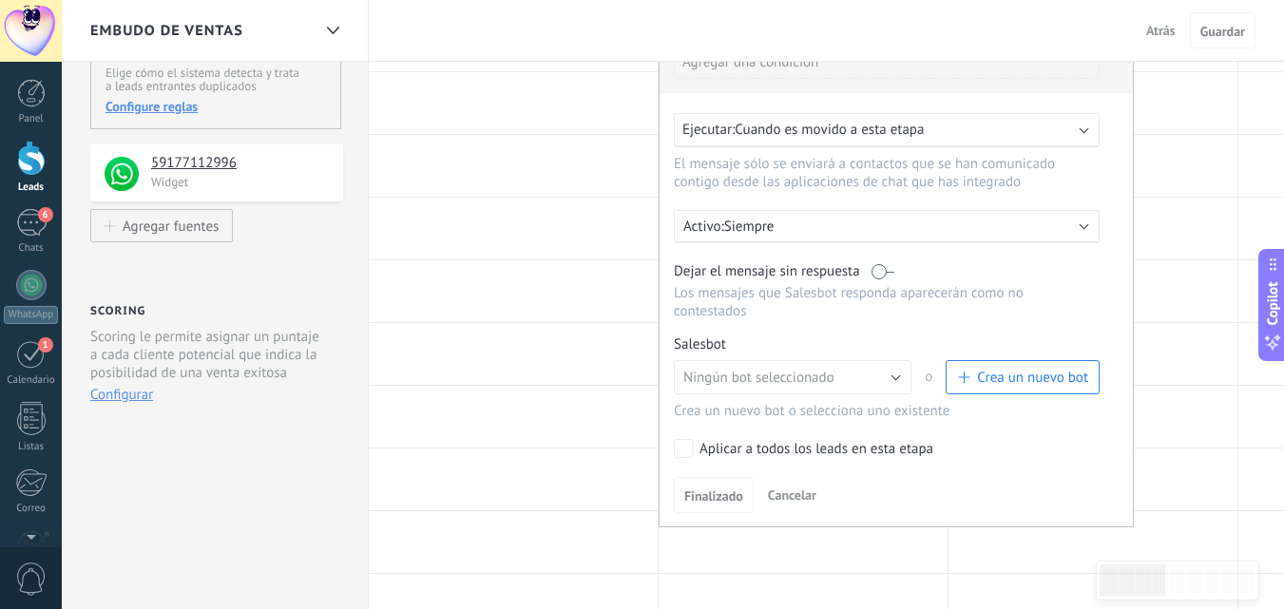
click at [1032, 372] on span "Crea un nuevo bot" at bounding box center [1032, 378] width 111 height 18
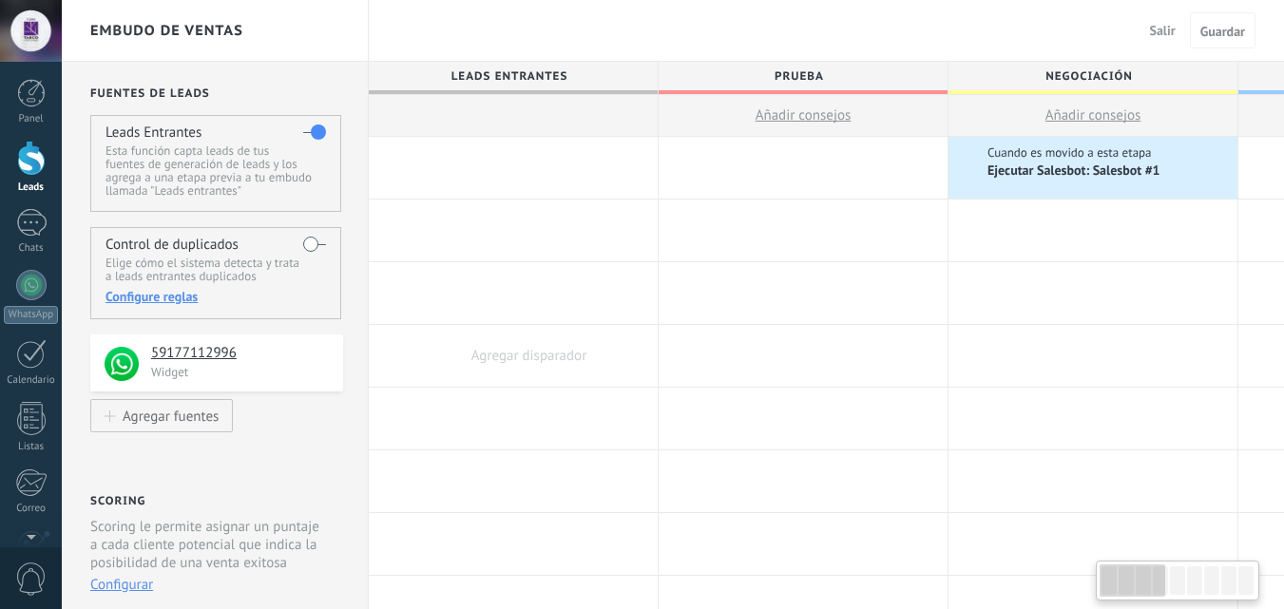
scroll to position [192, 0]
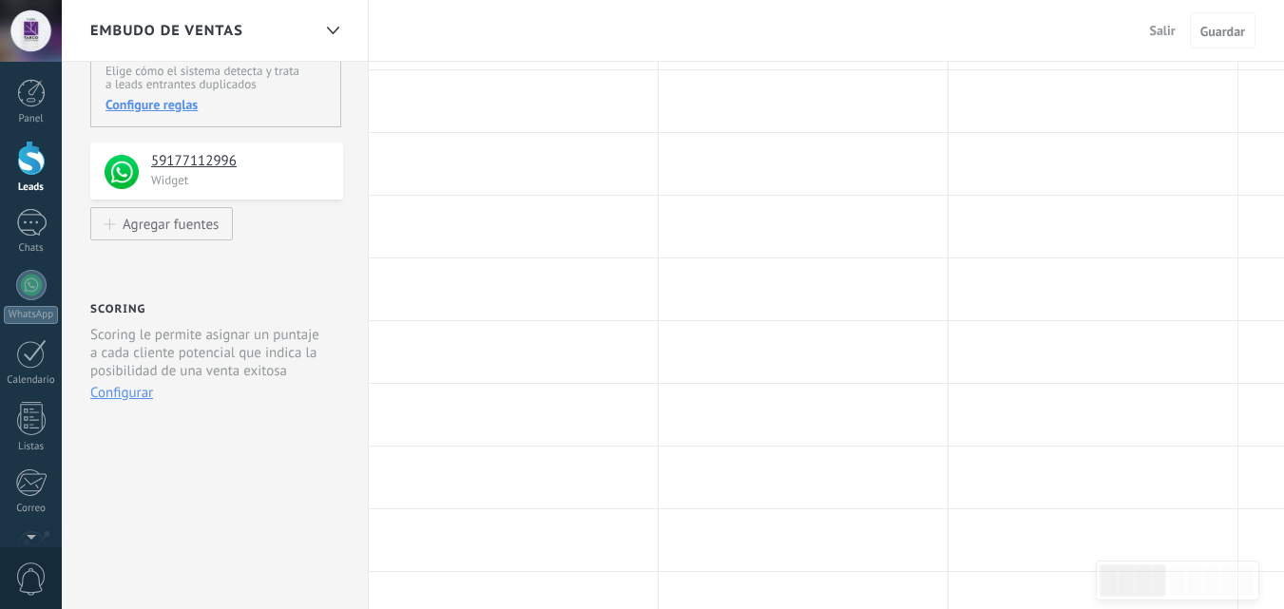
click at [26, 163] on div at bounding box center [31, 158] width 29 height 35
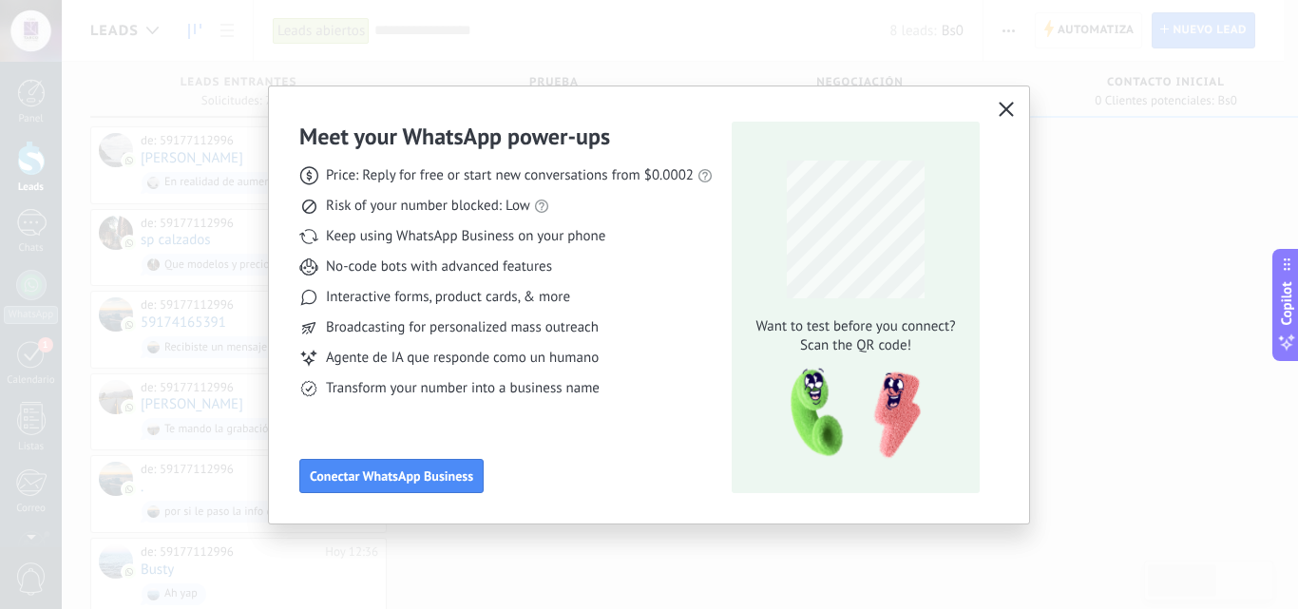
click at [1007, 109] on use "button" at bounding box center [1007, 109] width 14 height 14
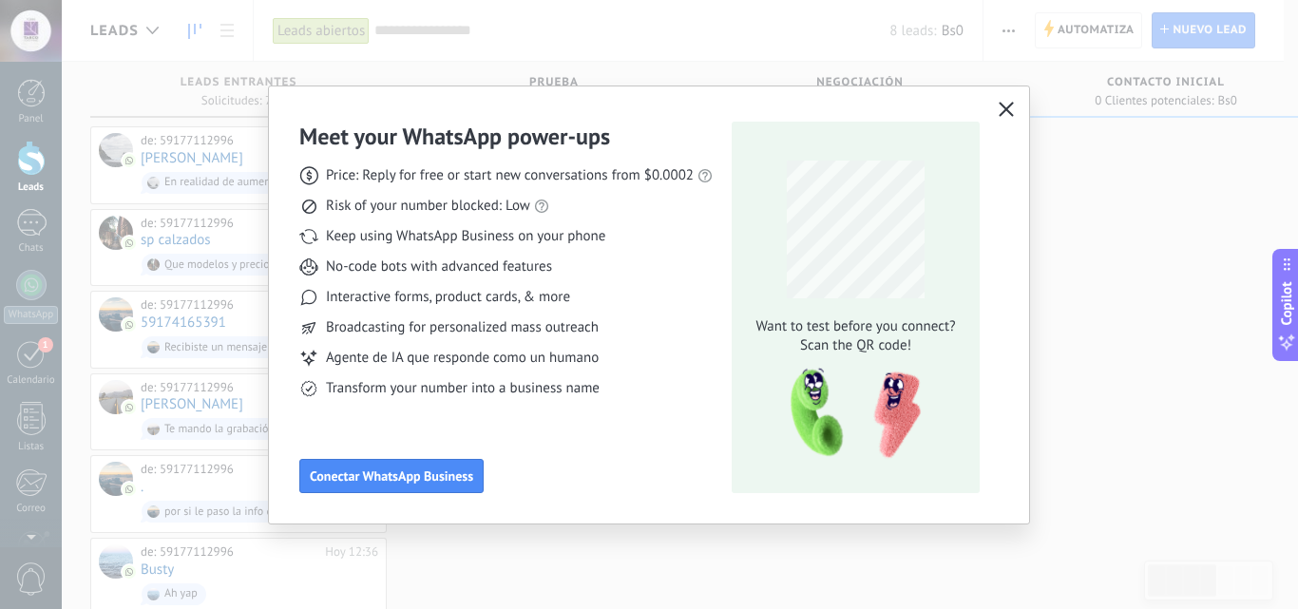
click at [1008, 105] on icon "button" at bounding box center [1006, 109] width 15 height 15
click at [1006, 106] on icon "button" at bounding box center [1006, 109] width 15 height 15
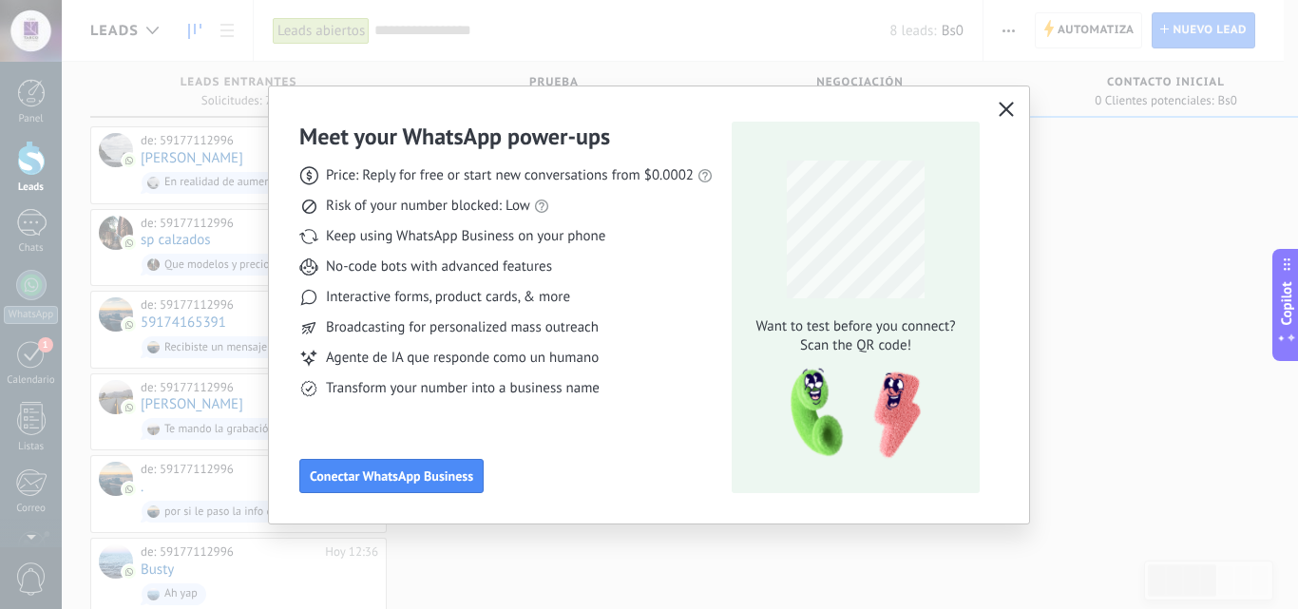
click at [1006, 106] on icon "button" at bounding box center [1006, 109] width 15 height 15
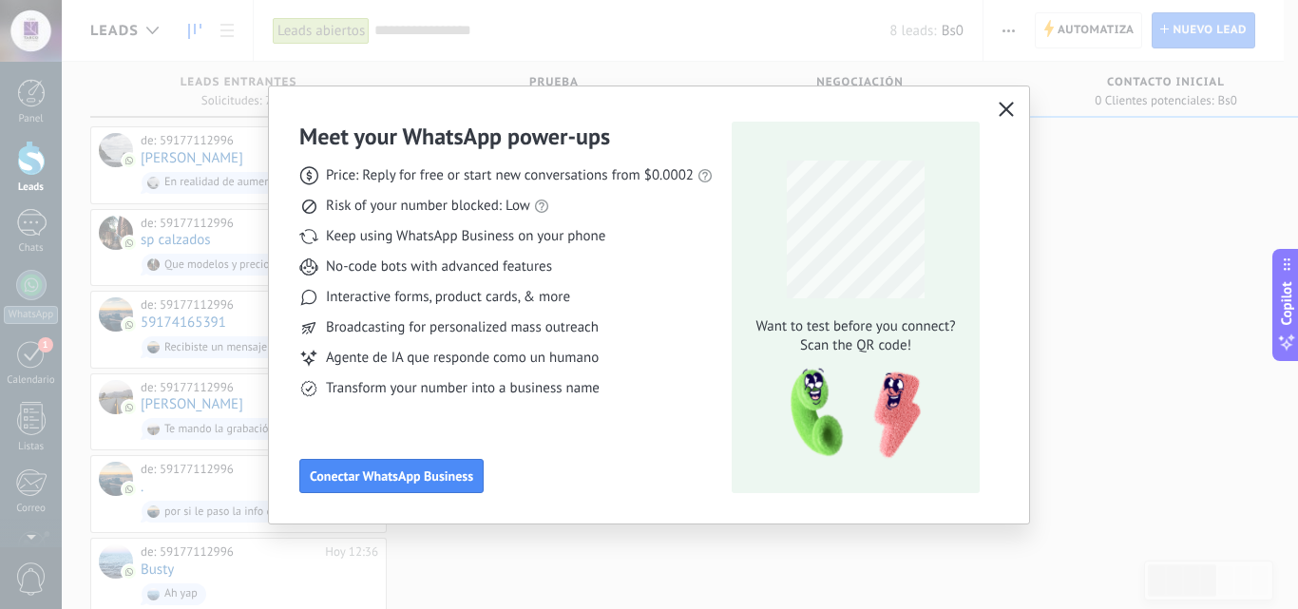
click at [1008, 108] on use "button" at bounding box center [1007, 109] width 14 height 14
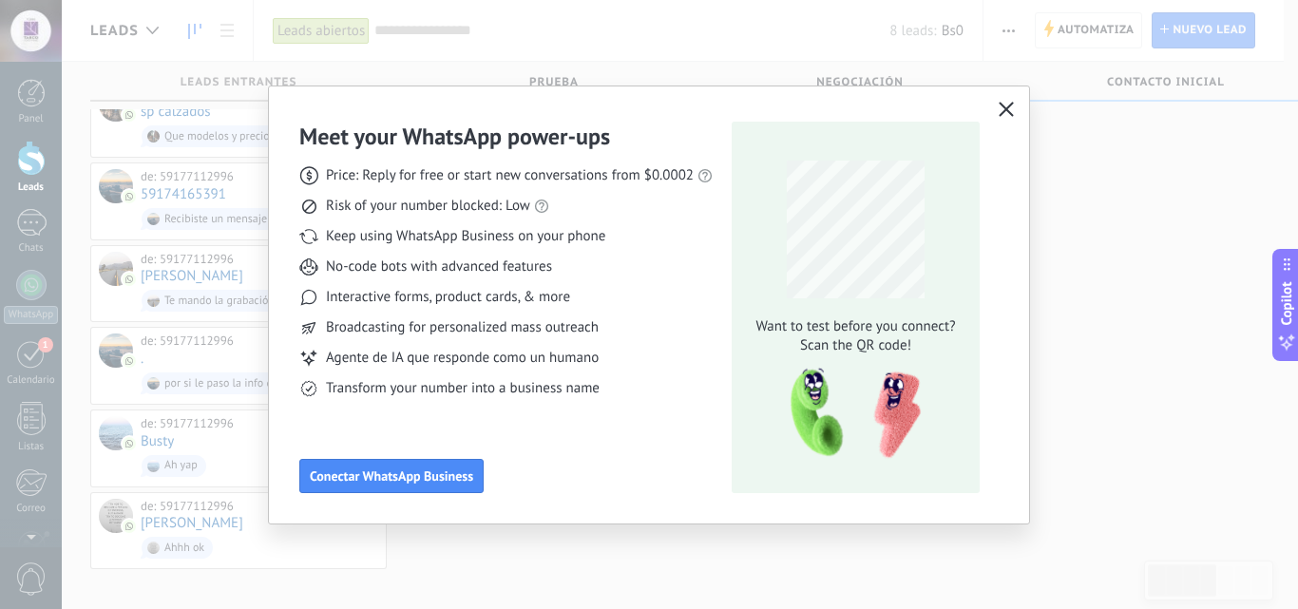
click at [1006, 112] on icon "button" at bounding box center [1006, 109] width 15 height 15
click at [1006, 107] on icon "button" at bounding box center [1006, 109] width 15 height 15
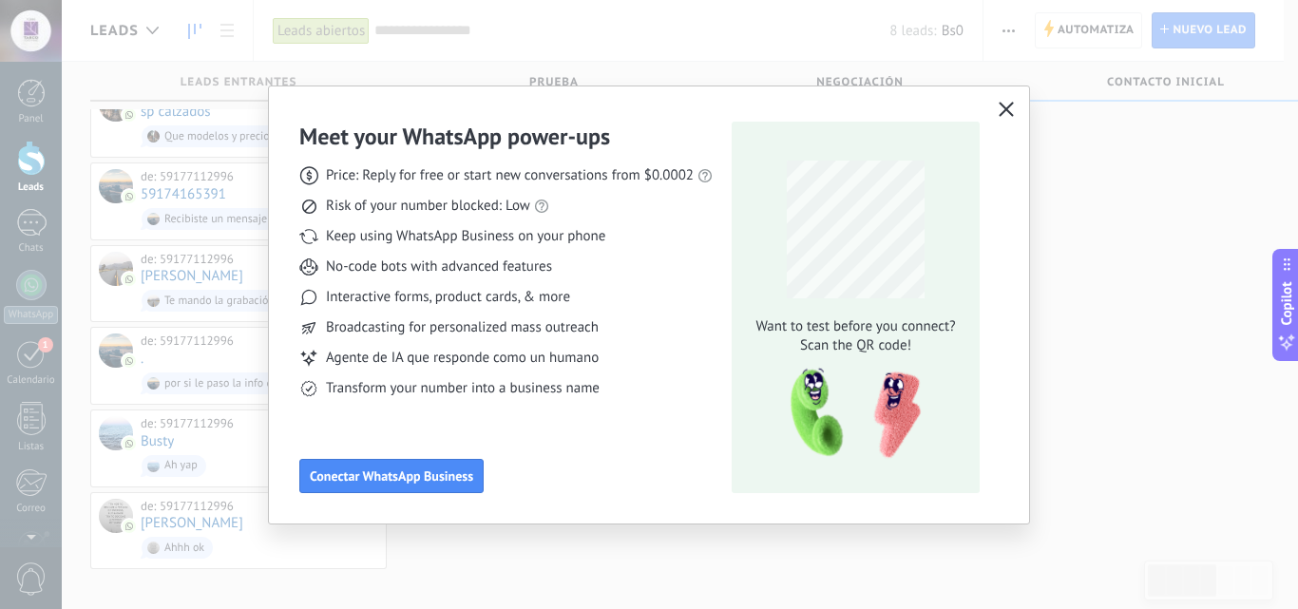
click at [1006, 107] on icon "button" at bounding box center [1006, 109] width 15 height 15
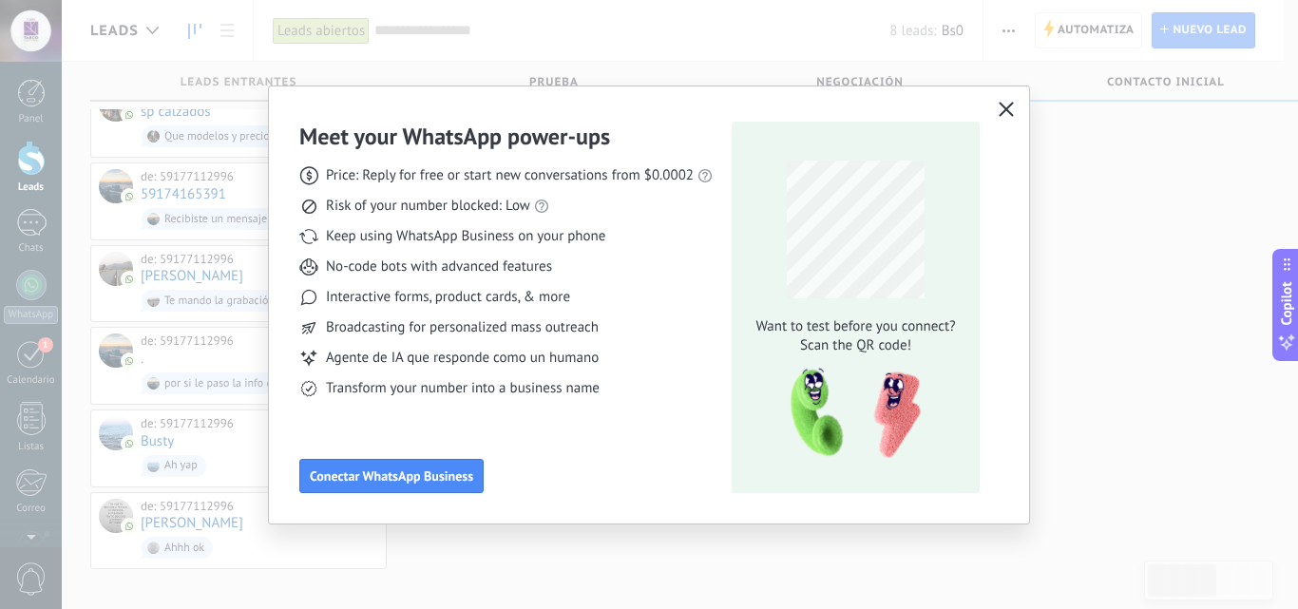
click at [1006, 107] on icon "button" at bounding box center [1006, 109] width 15 height 15
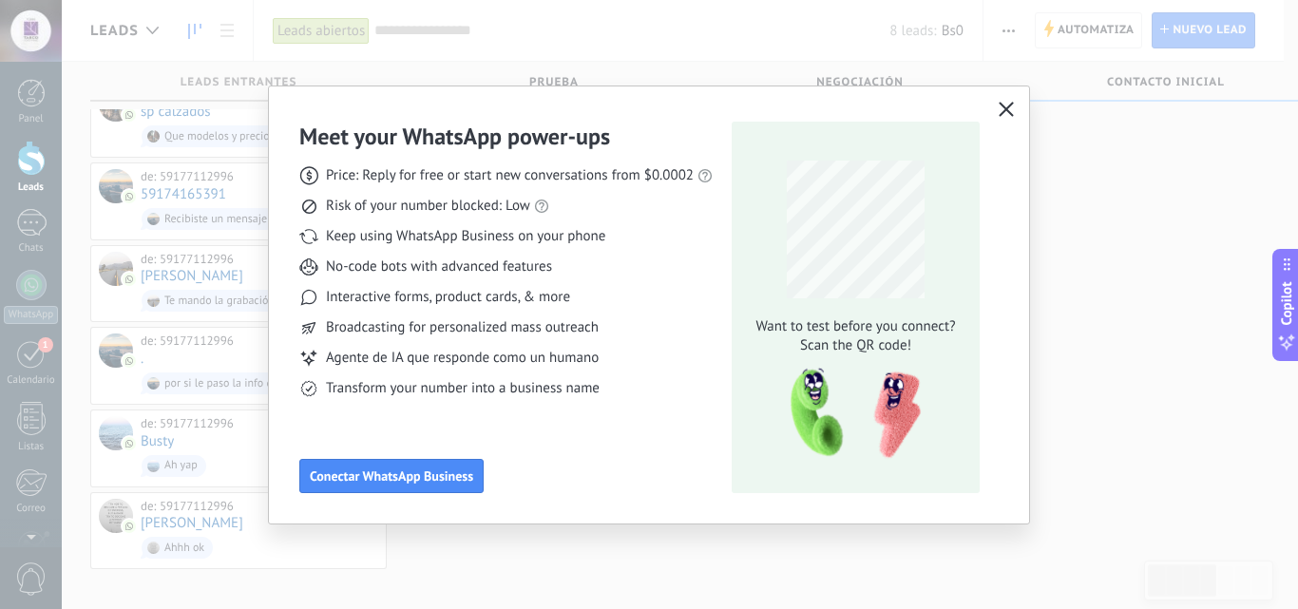
click at [1006, 107] on icon "button" at bounding box center [1006, 109] width 15 height 15
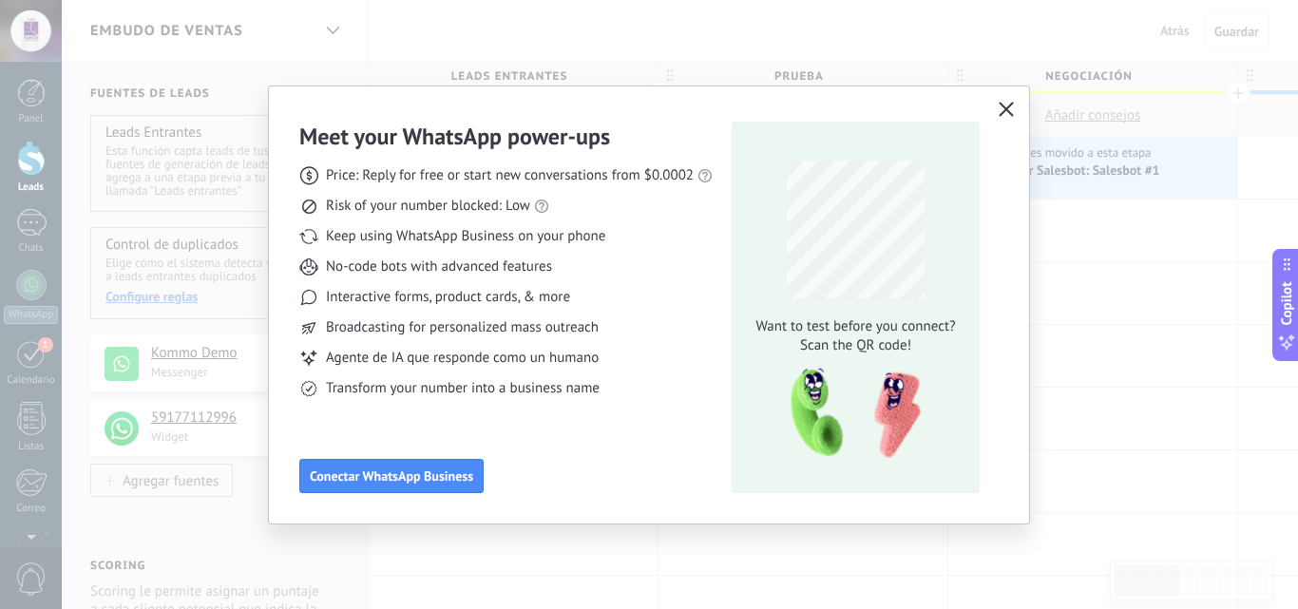
click at [1004, 112] on use "button" at bounding box center [1007, 109] width 14 height 14
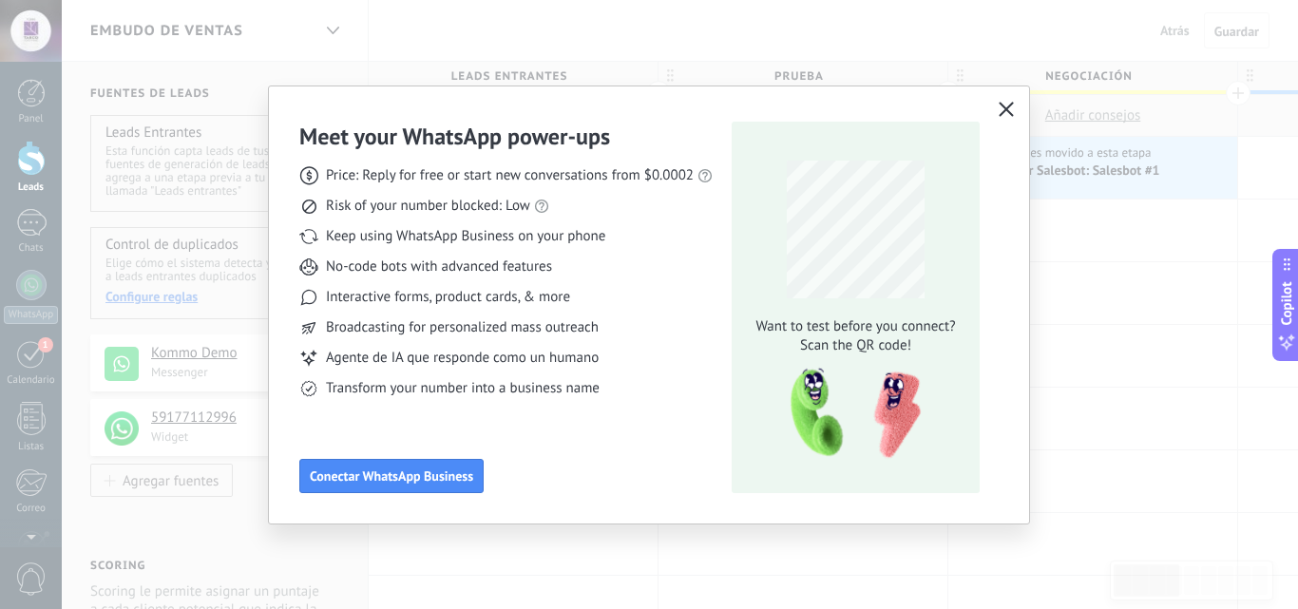
click at [1004, 112] on use "button" at bounding box center [1007, 109] width 14 height 14
click at [1004, 111] on icon "button" at bounding box center [1006, 109] width 15 height 15
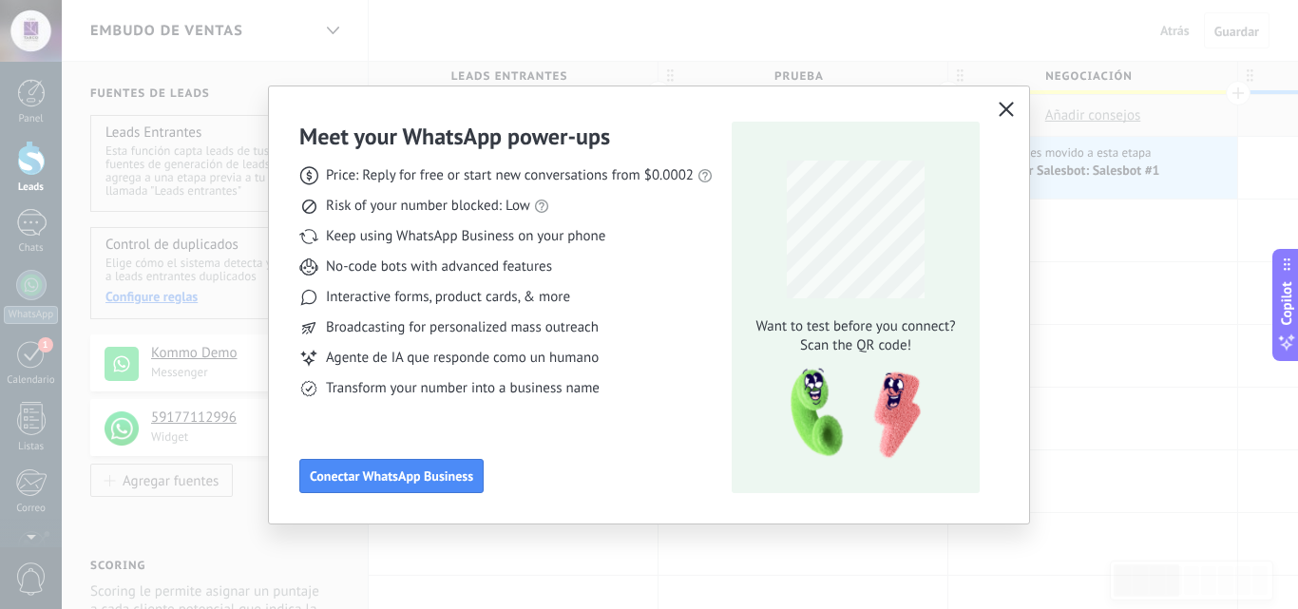
click at [1004, 111] on icon "button" at bounding box center [1006, 109] width 15 height 15
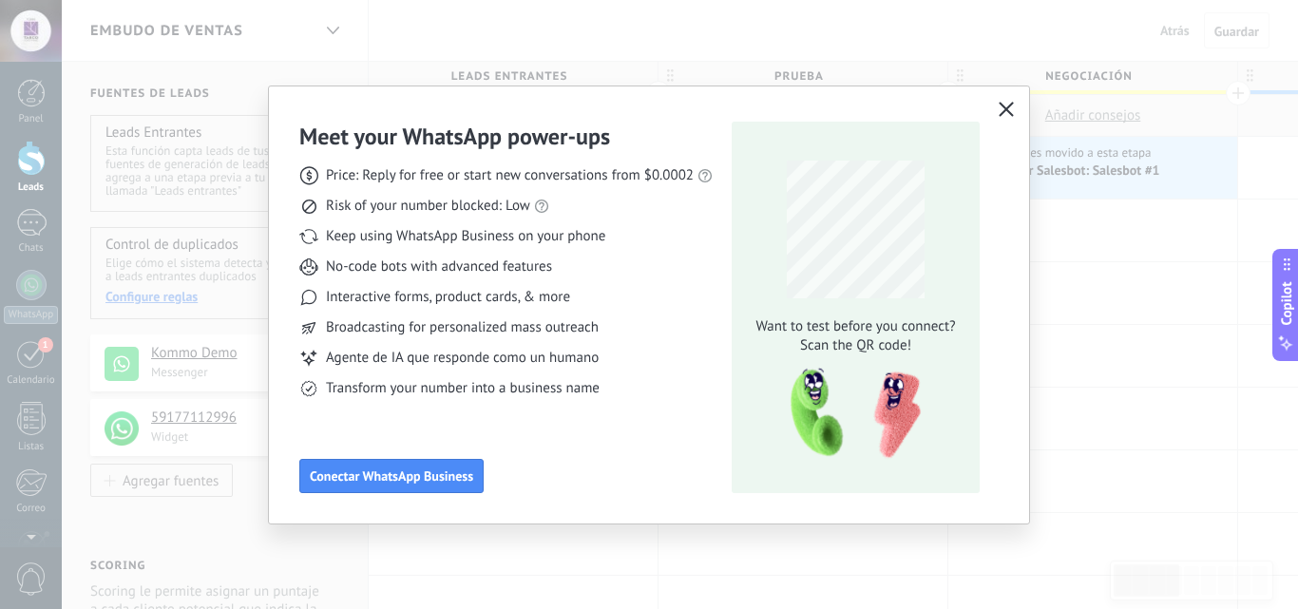
click at [1004, 111] on icon "button" at bounding box center [1006, 109] width 15 height 15
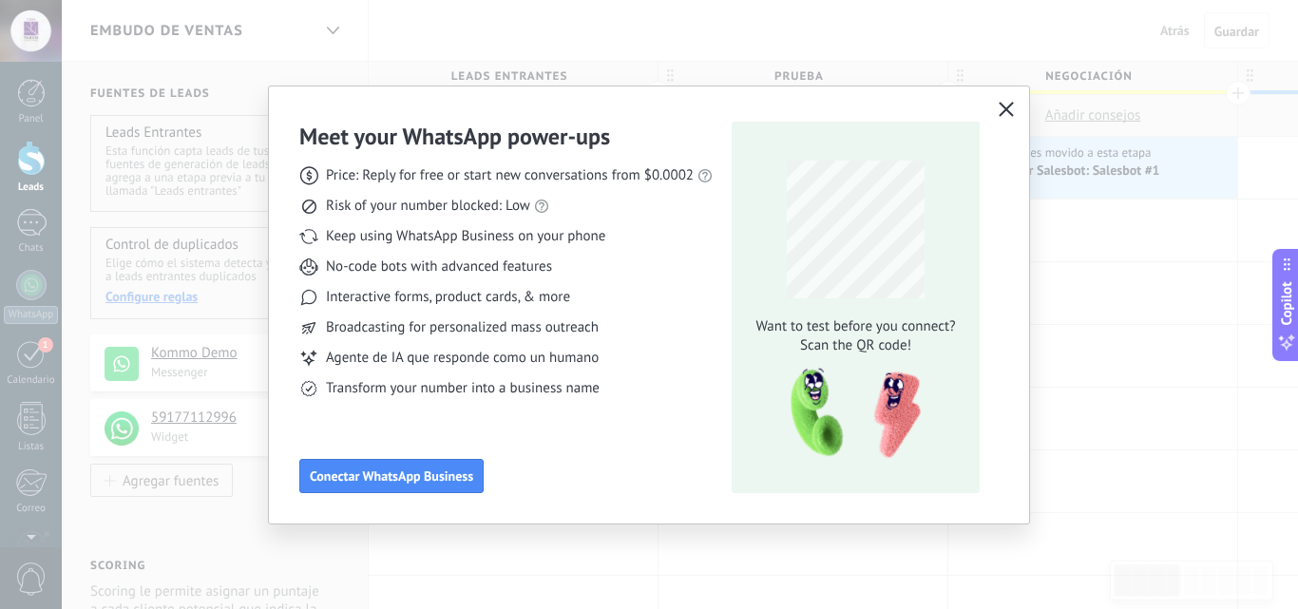
click at [1004, 111] on icon "button" at bounding box center [1006, 109] width 15 height 15
